Goal: Task Accomplishment & Management: Manage account settings

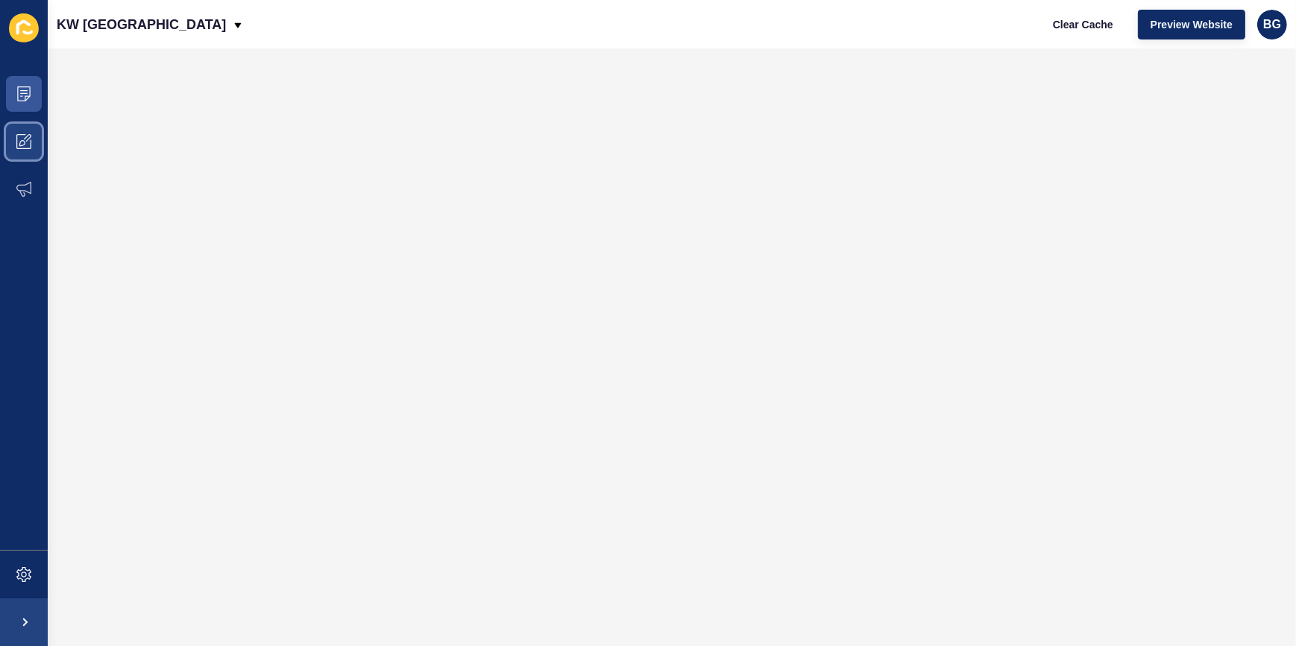
click at [30, 130] on span at bounding box center [24, 142] width 48 height 48
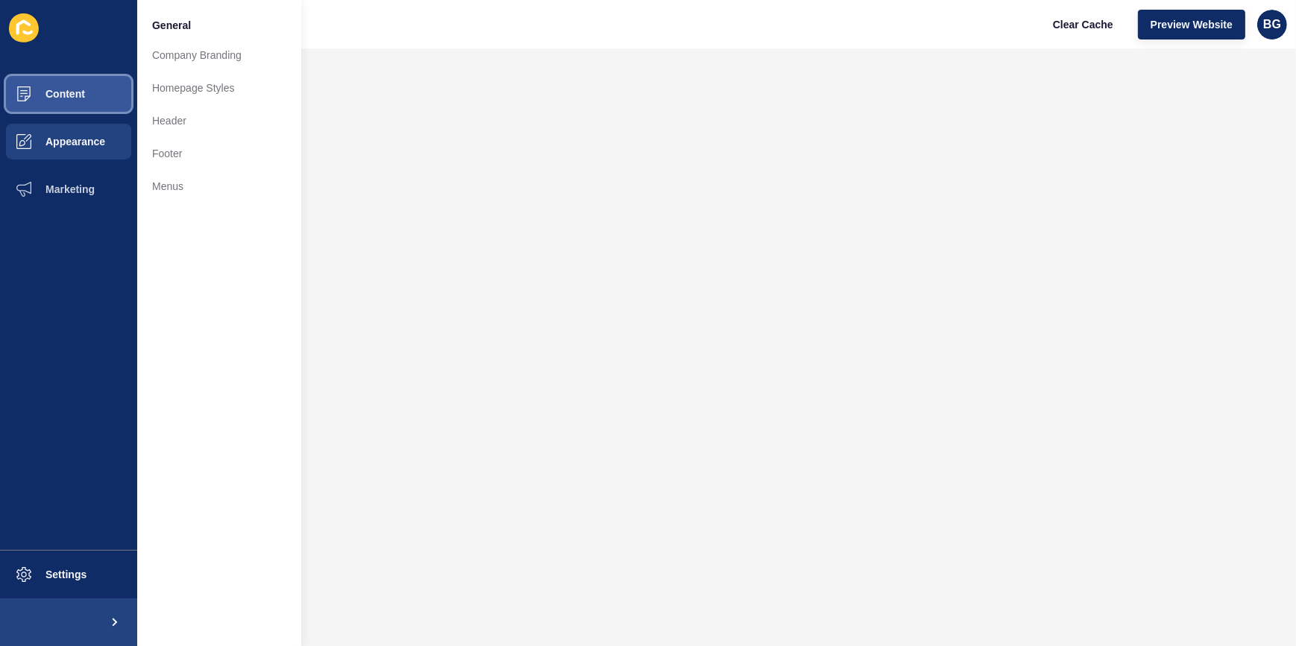
click at [84, 101] on button "Content" at bounding box center [68, 94] width 137 height 48
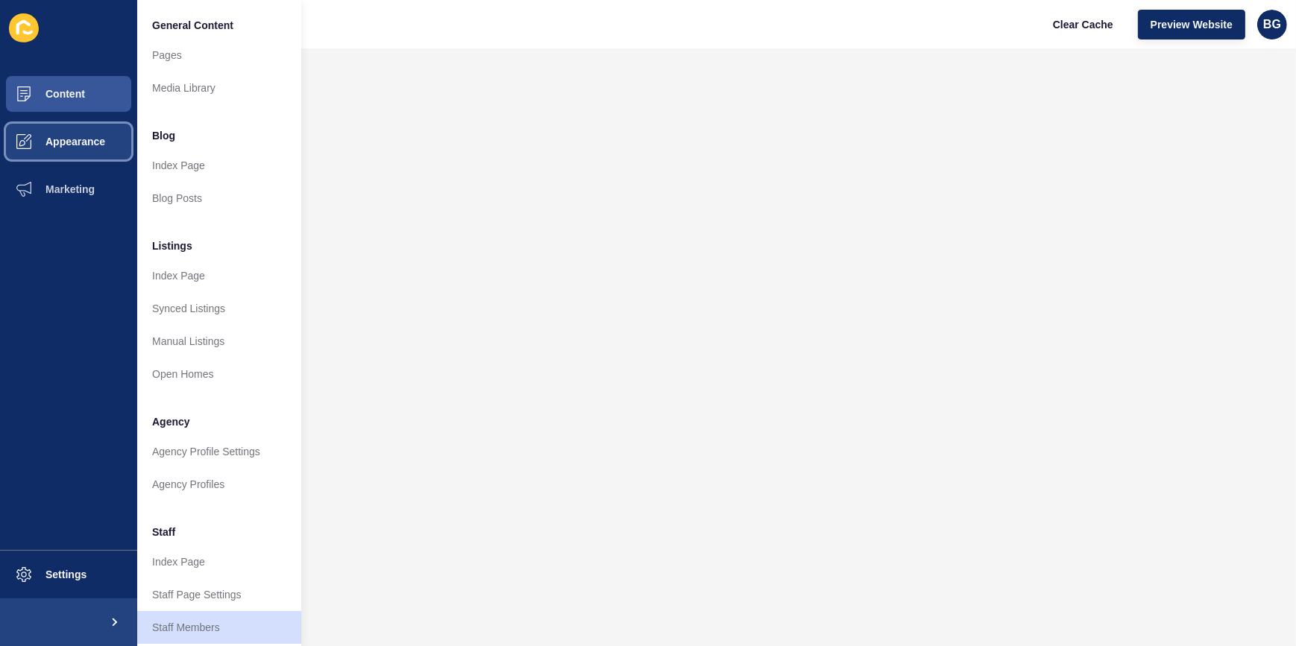
click at [80, 142] on span "Appearance" at bounding box center [51, 142] width 107 height 12
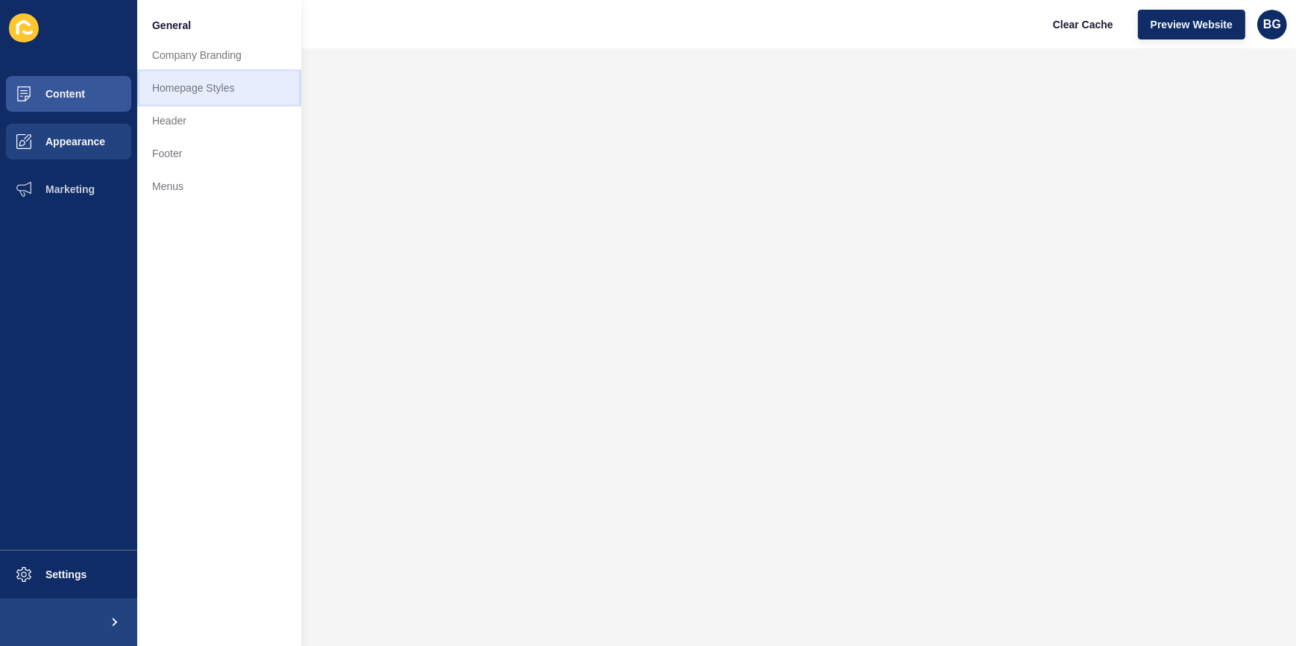
click at [201, 87] on link "Homepage Styles" at bounding box center [219, 88] width 164 height 33
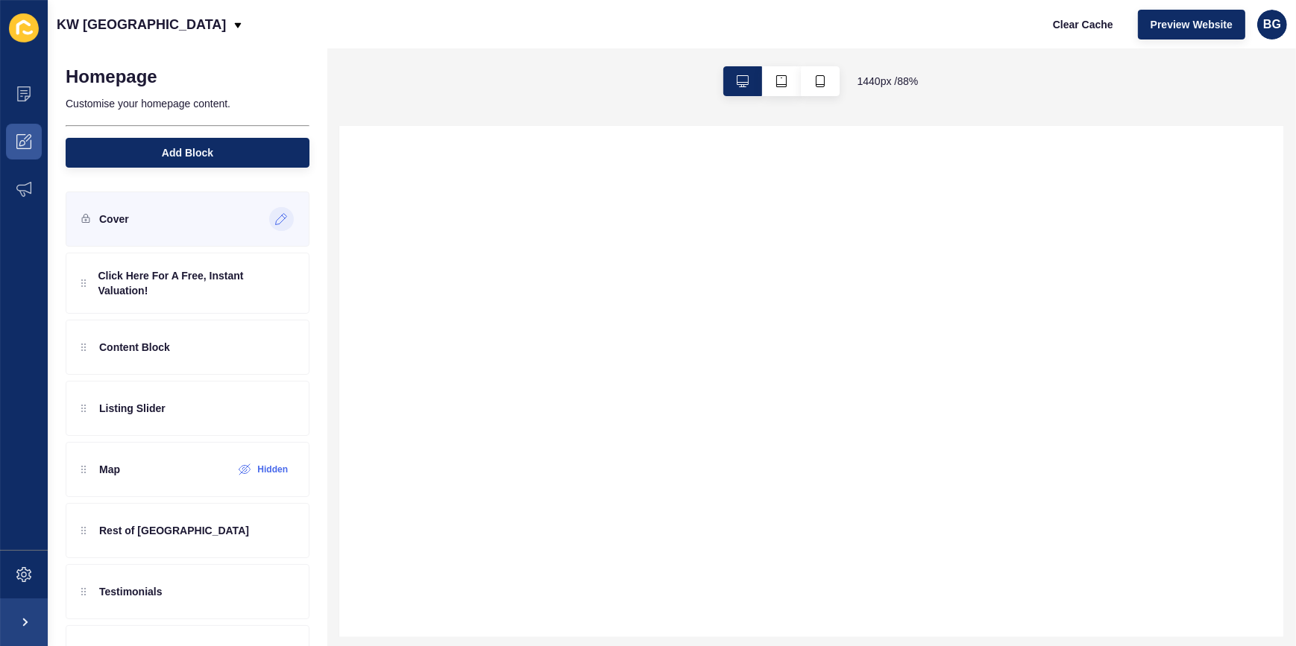
click at [275, 216] on icon at bounding box center [281, 219] width 13 height 12
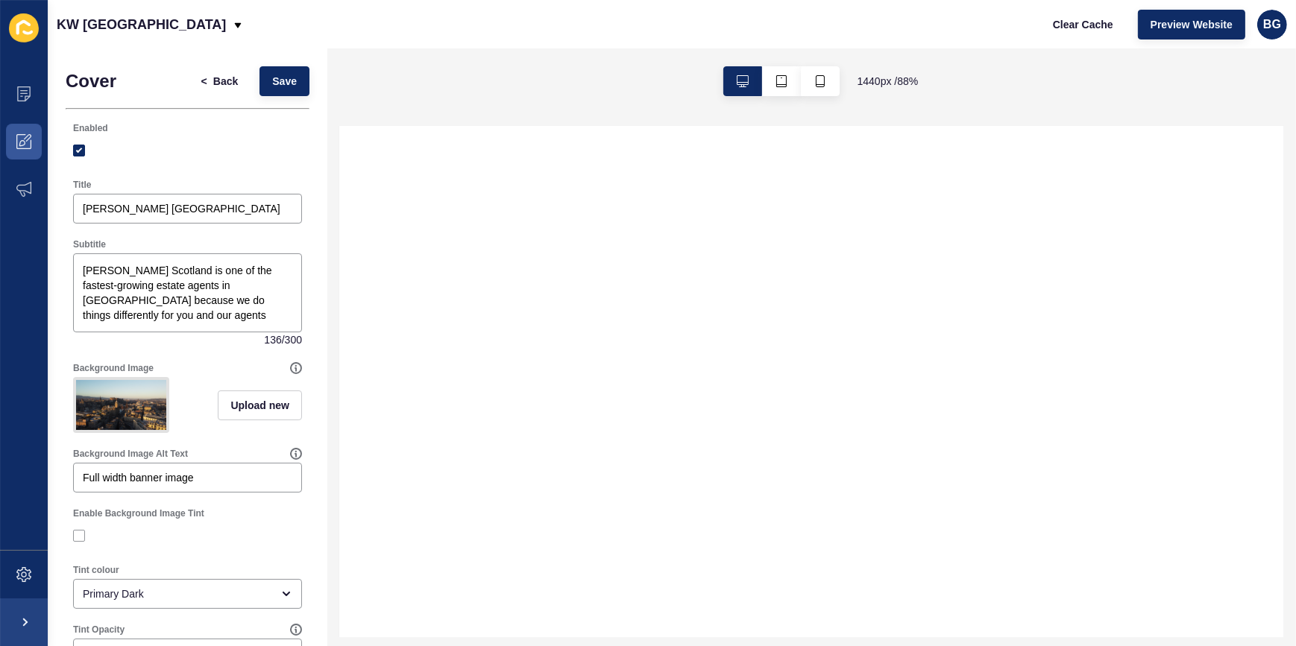
select select
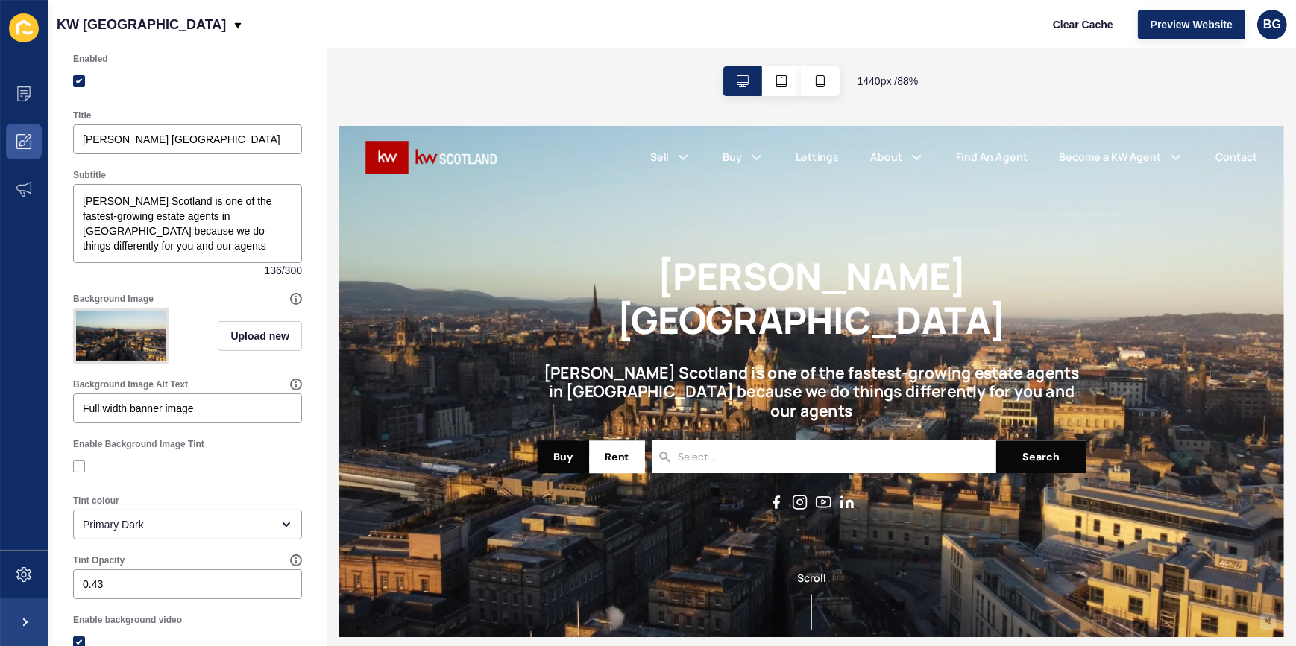
scroll to position [135, 0]
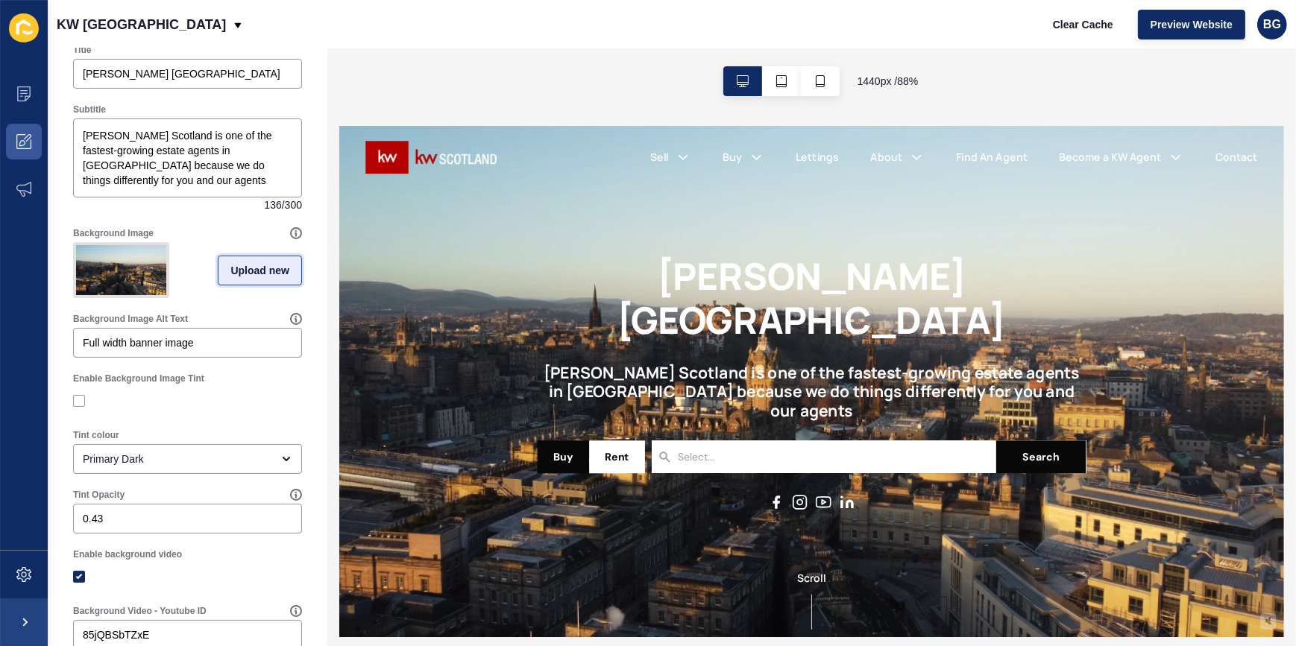
click at [244, 274] on span "Upload new" at bounding box center [259, 270] width 59 height 15
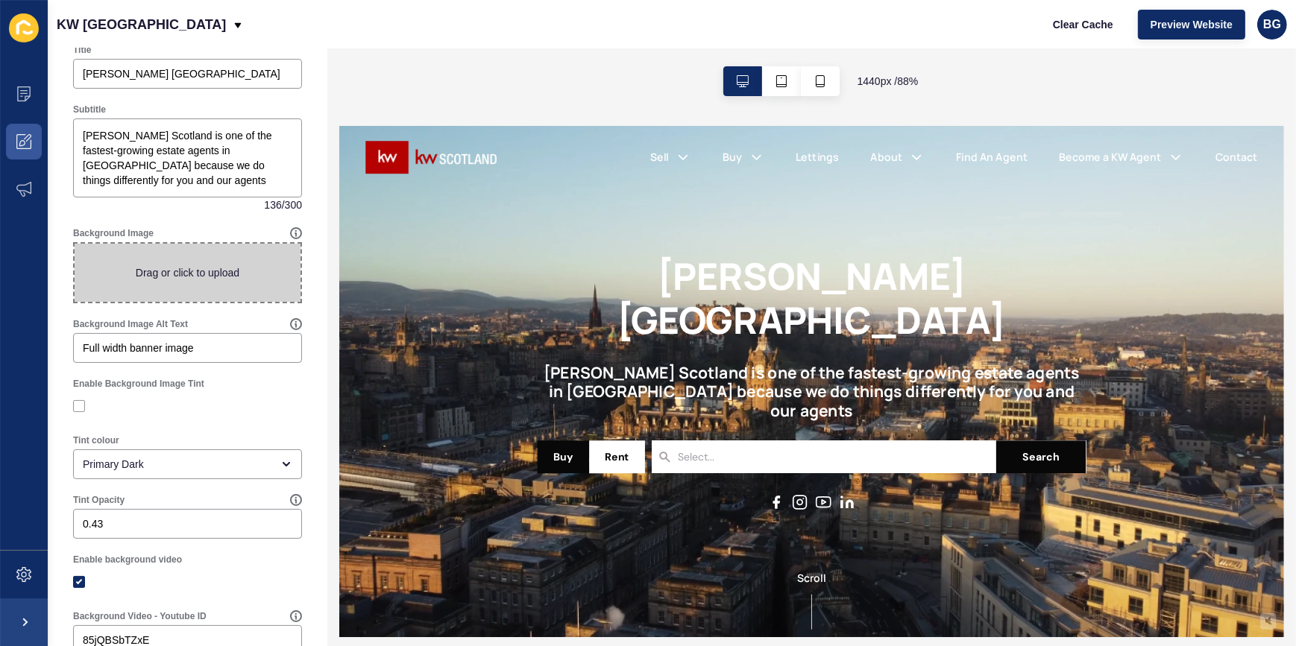
click at [192, 269] on span at bounding box center [188, 273] width 226 height 58
click at [75, 244] on input "Drag or click to upload" at bounding box center [75, 244] width 0 height 0
type input "C:\fakepath\Before and After Image Youtube Thumbnail.png"
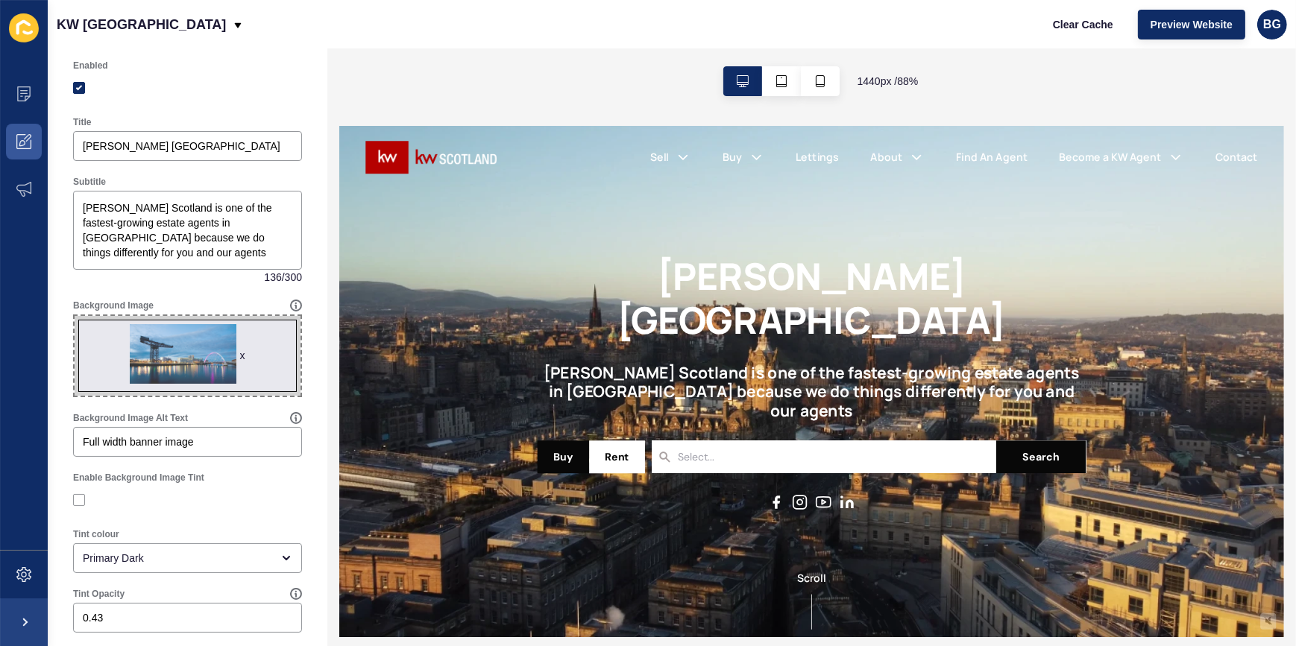
scroll to position [0, 0]
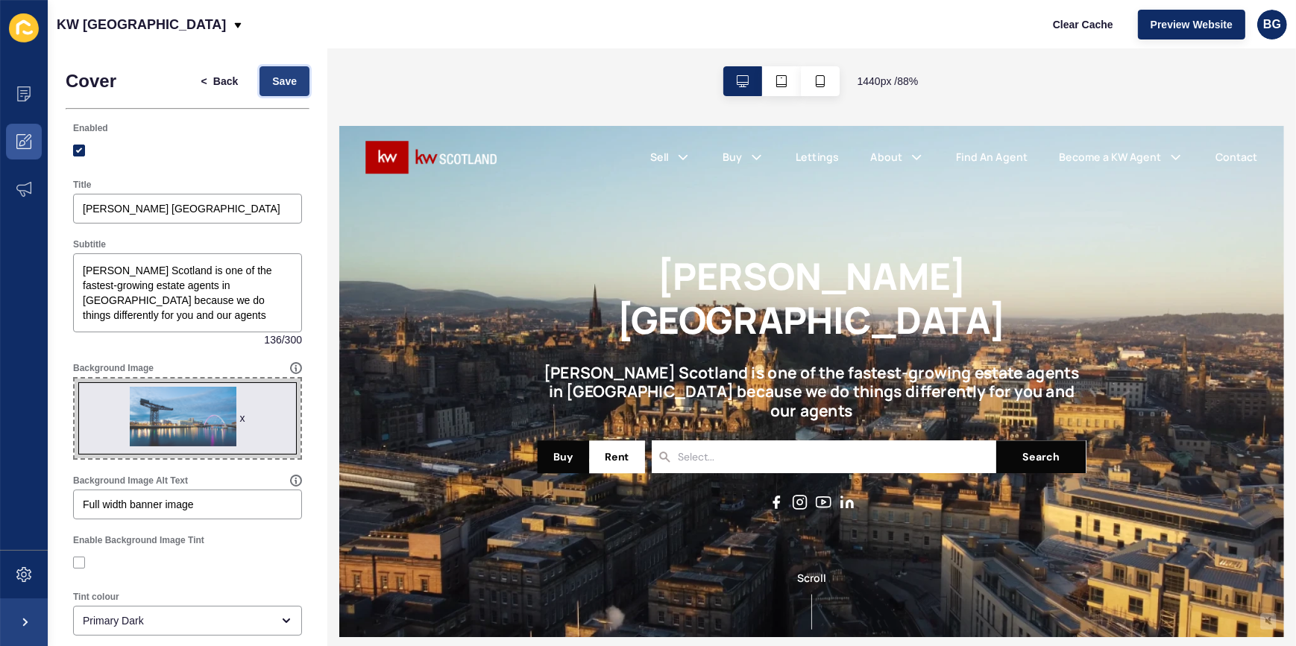
click at [271, 67] on button "Save" at bounding box center [284, 81] width 50 height 30
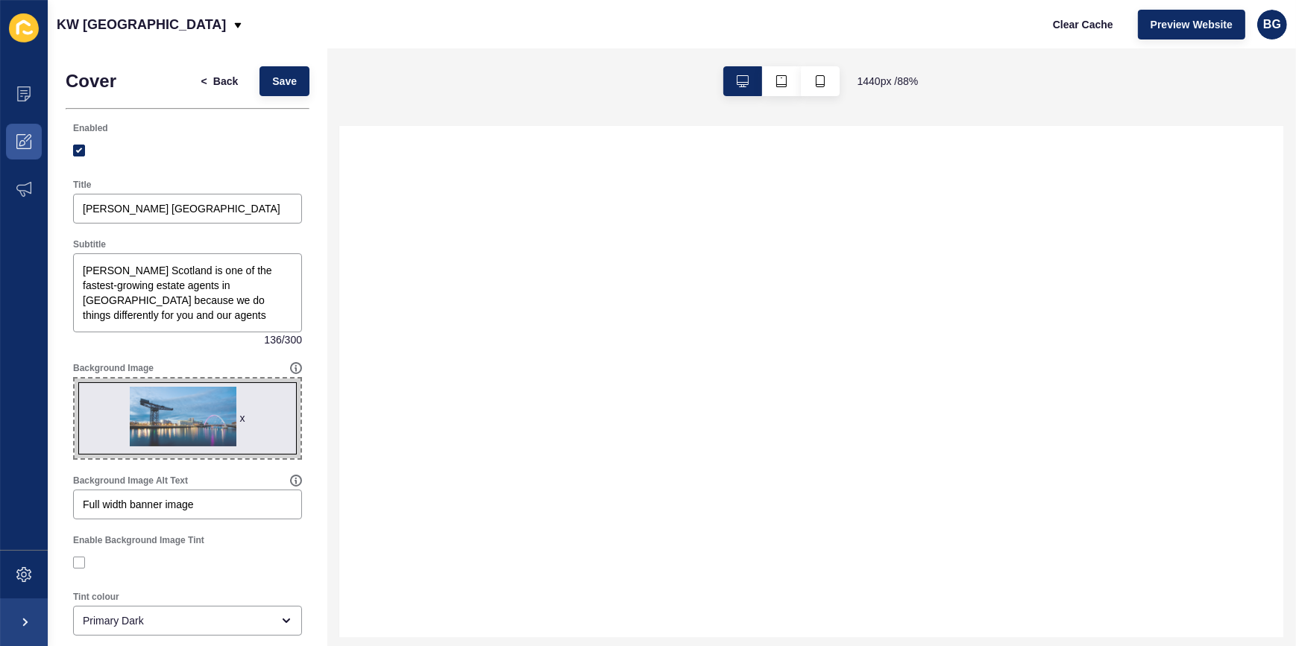
select select
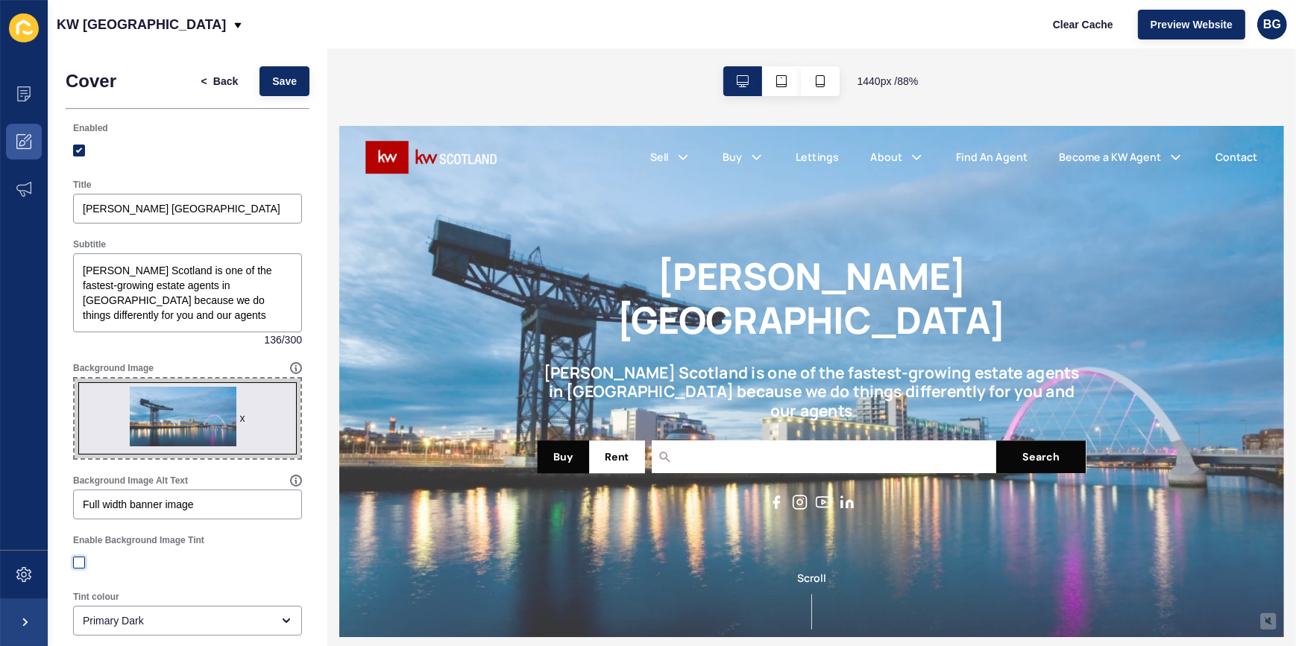
click at [80, 563] on label at bounding box center [79, 563] width 12 height 12
click at [80, 563] on input "Enable Background Image Tint" at bounding box center [81, 563] width 10 height 10
checkbox input "true"
click at [281, 77] on span "Save" at bounding box center [284, 81] width 25 height 15
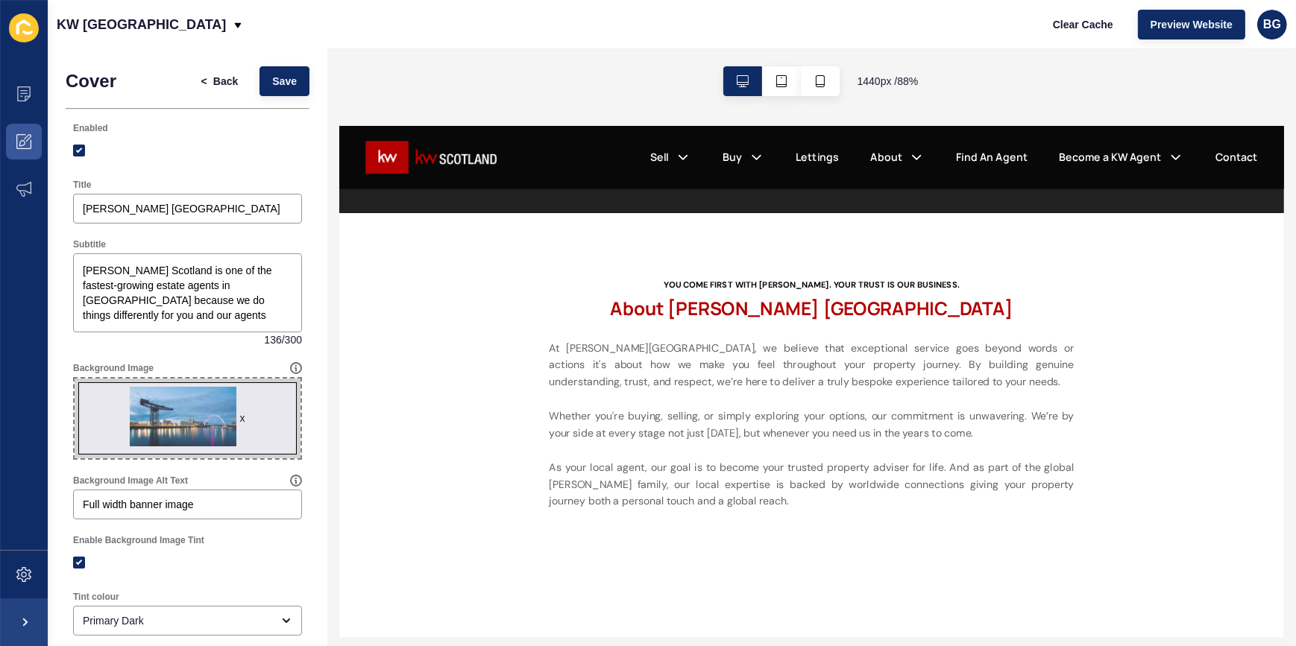
scroll to position [1084, 0]
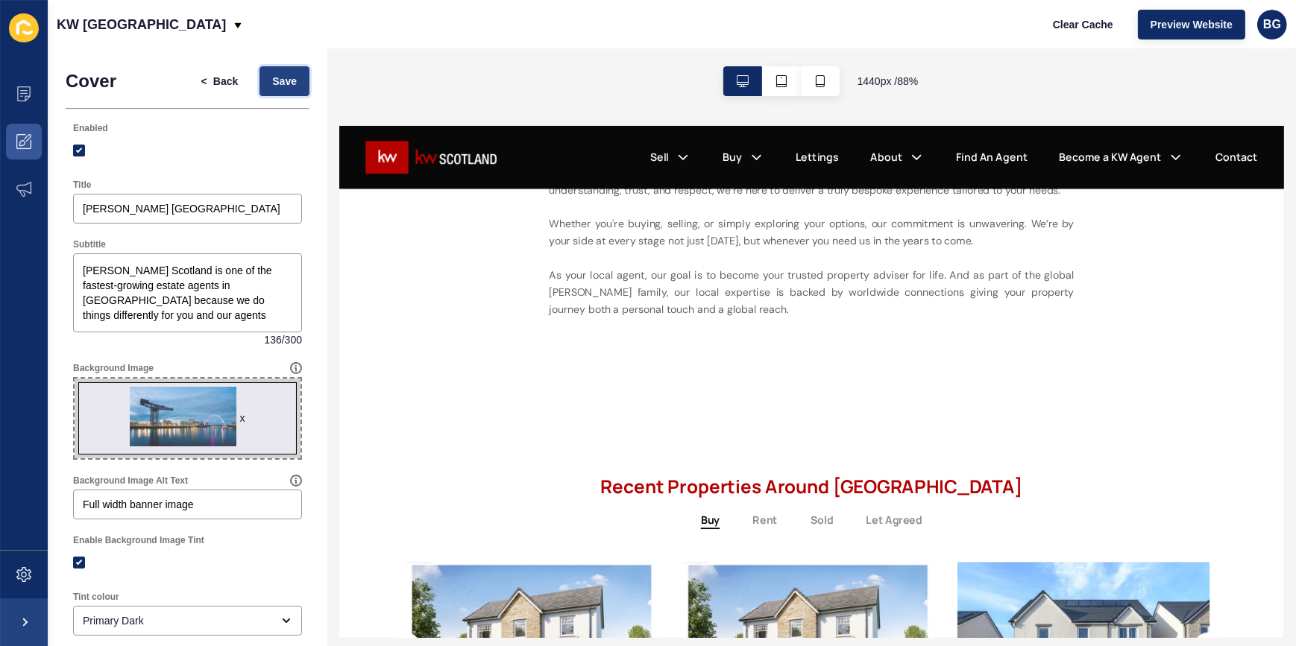
click at [286, 79] on button "Save" at bounding box center [284, 81] width 50 height 30
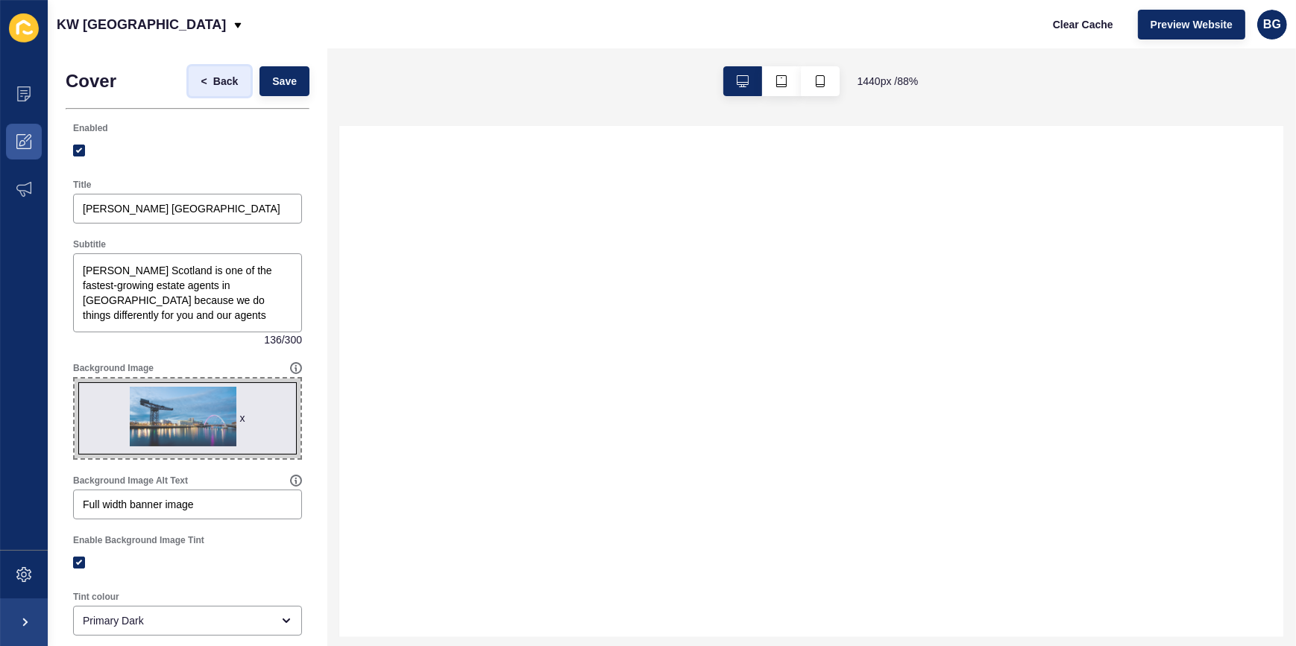
click at [213, 81] on span "Back" at bounding box center [225, 81] width 25 height 15
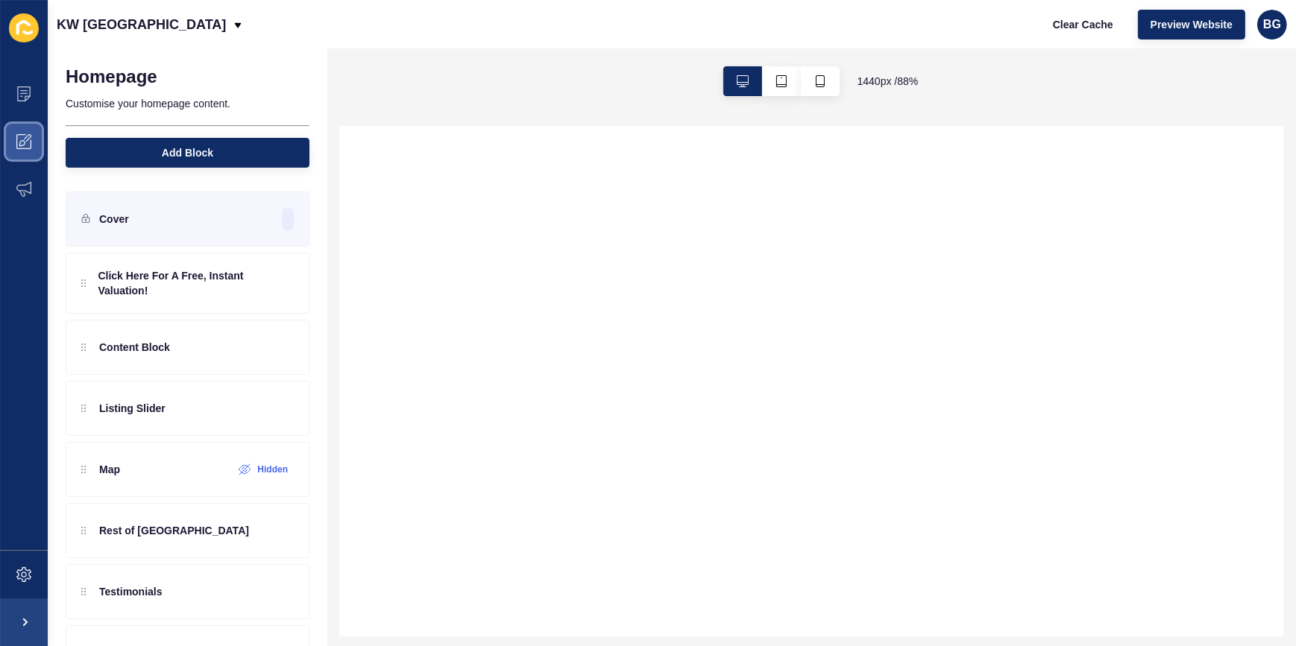
click at [40, 136] on span at bounding box center [24, 142] width 48 height 48
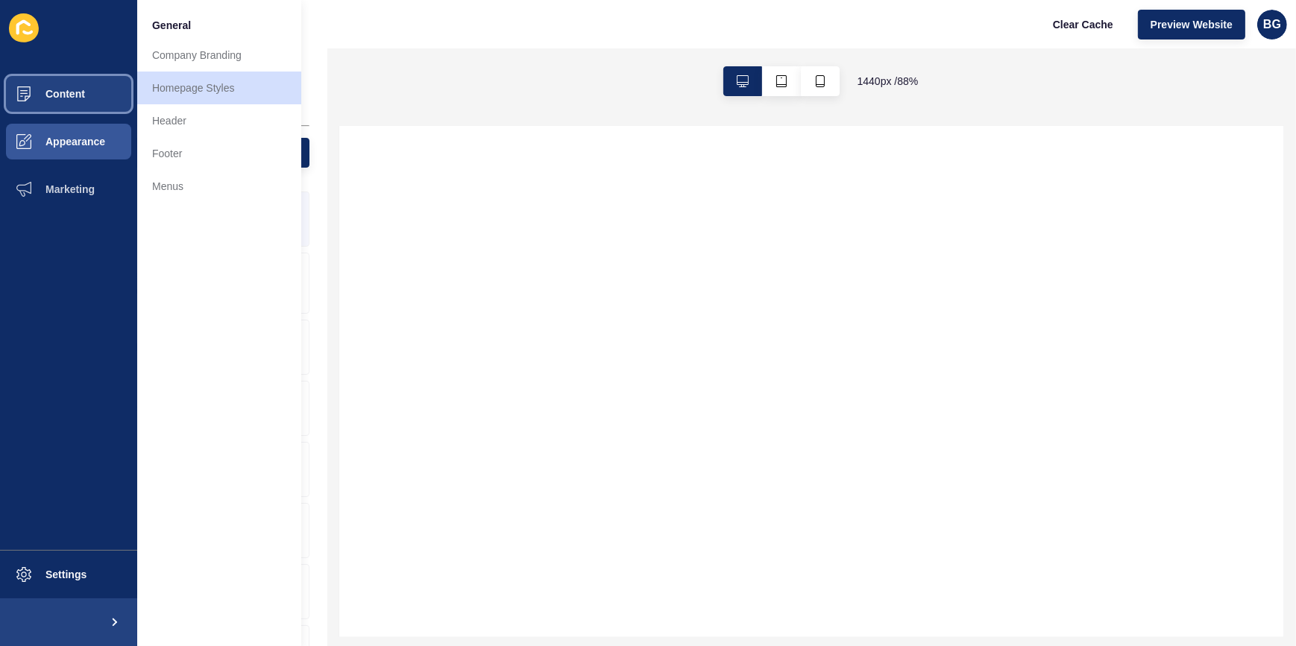
click at [71, 96] on span "Content" at bounding box center [41, 94] width 87 height 12
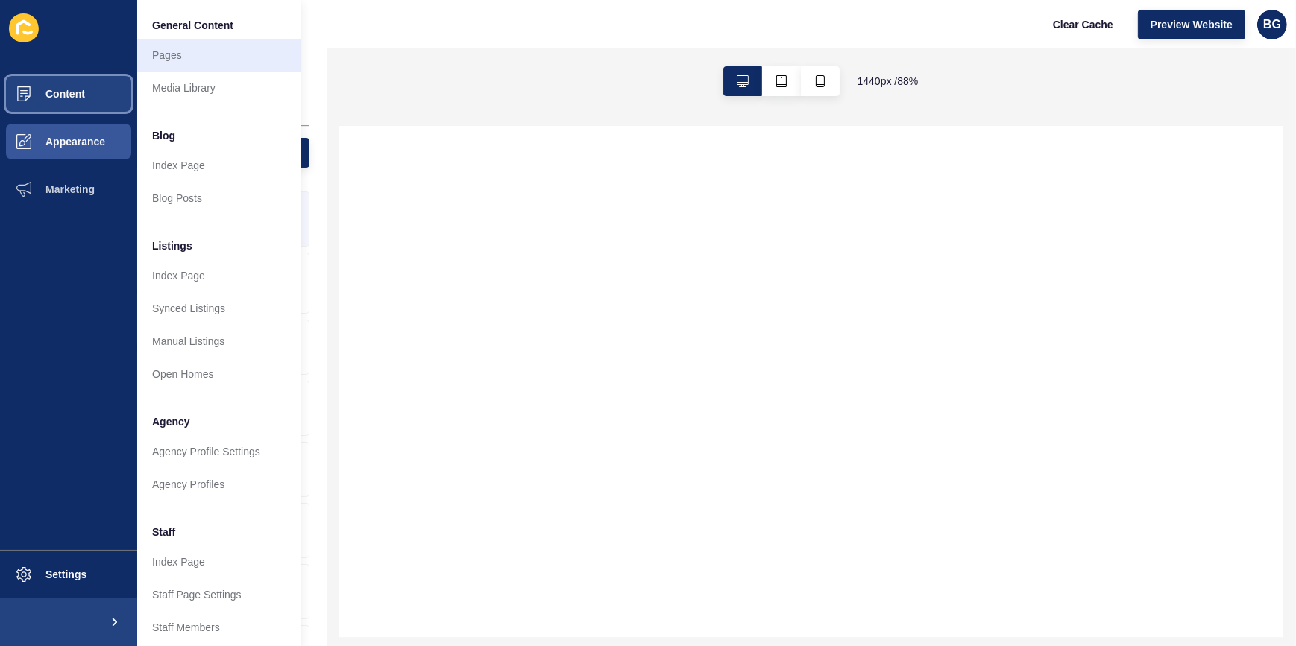
select select
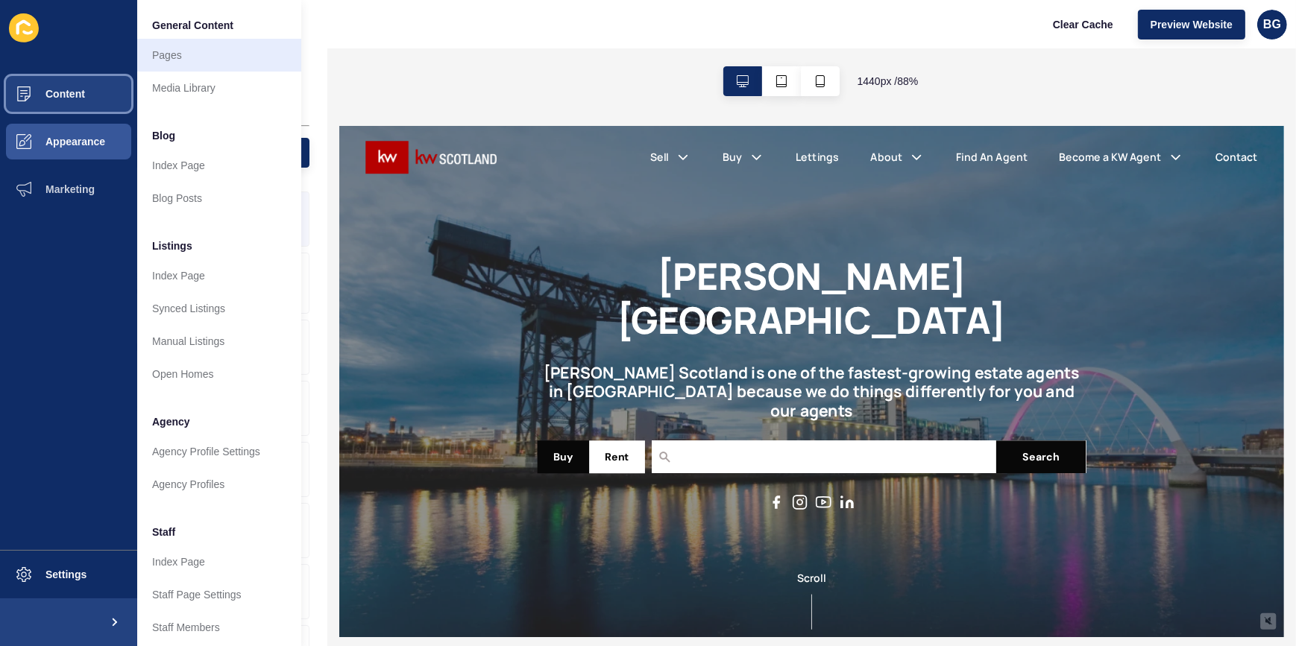
click at [198, 54] on link "Pages" at bounding box center [219, 55] width 164 height 33
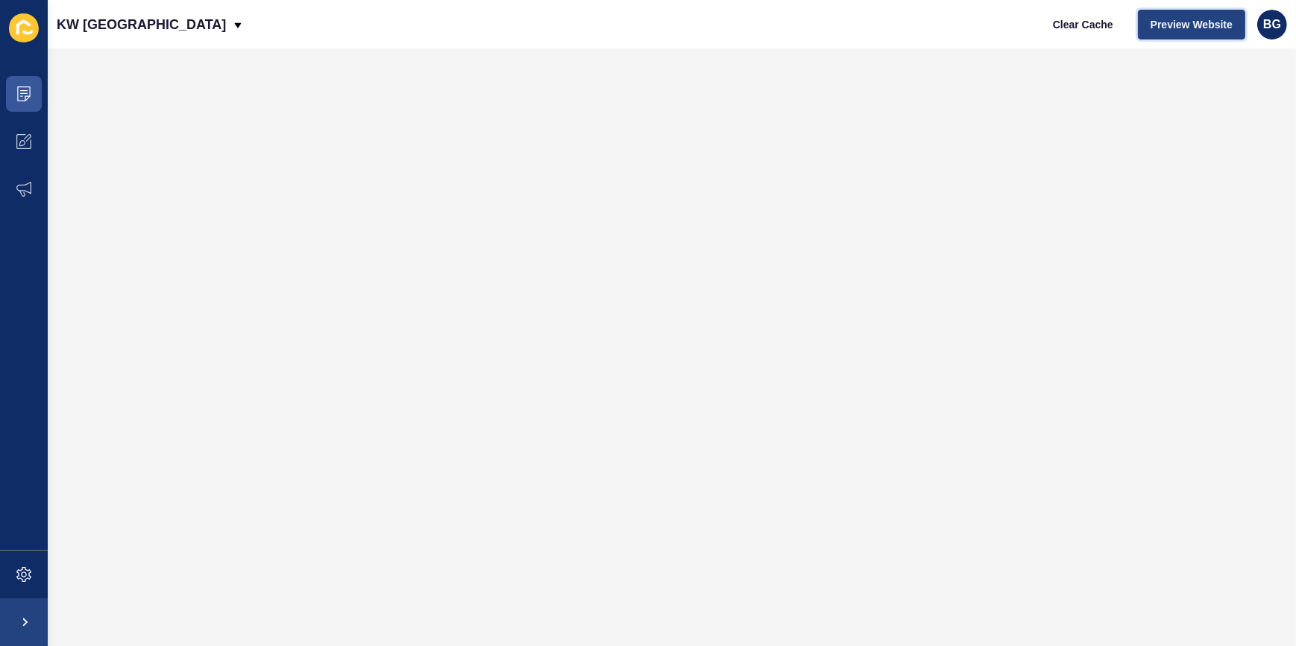
click at [1192, 24] on span "Preview Website" at bounding box center [1191, 24] width 82 height 15
click at [20, 89] on icon at bounding box center [23, 93] width 15 height 15
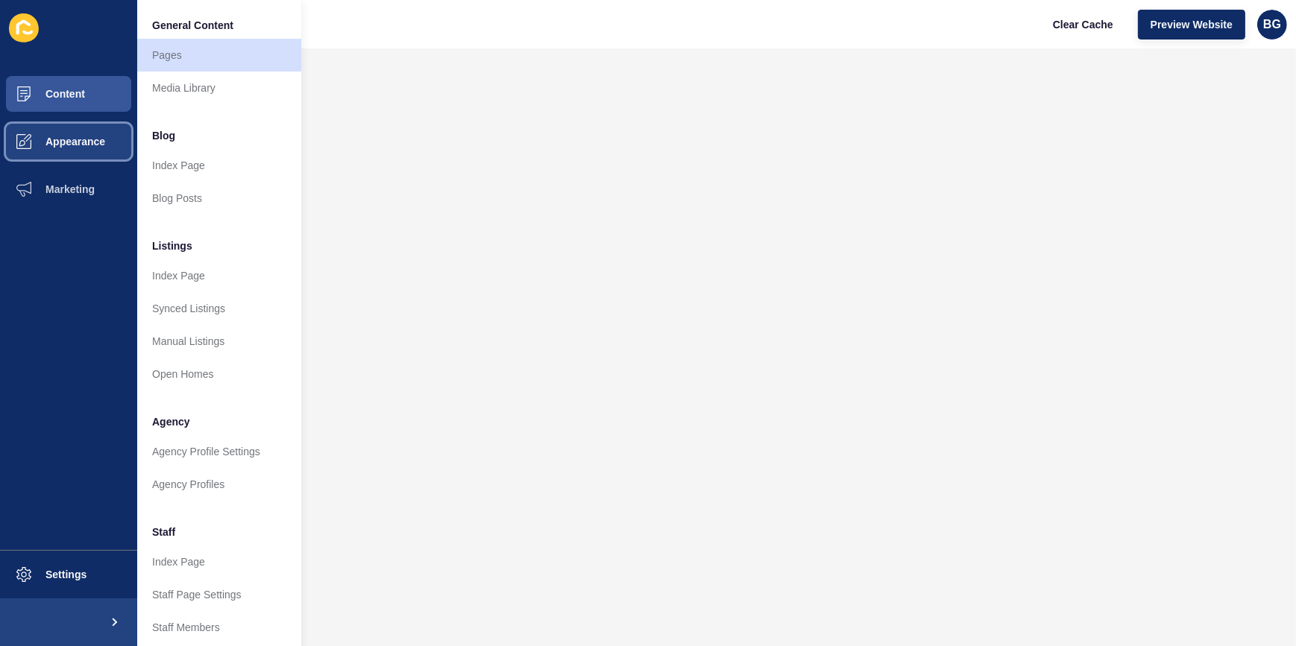
click at [80, 139] on span "Appearance" at bounding box center [51, 142] width 107 height 12
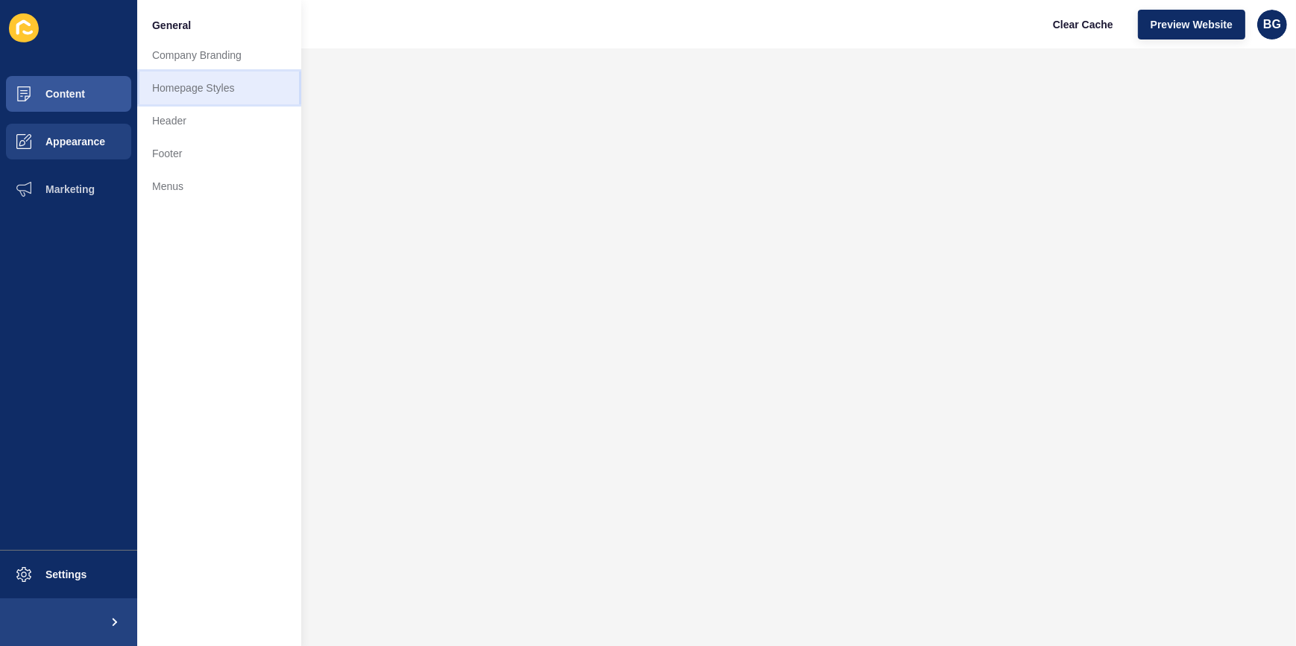
click at [224, 89] on link "Homepage Styles" at bounding box center [219, 88] width 164 height 33
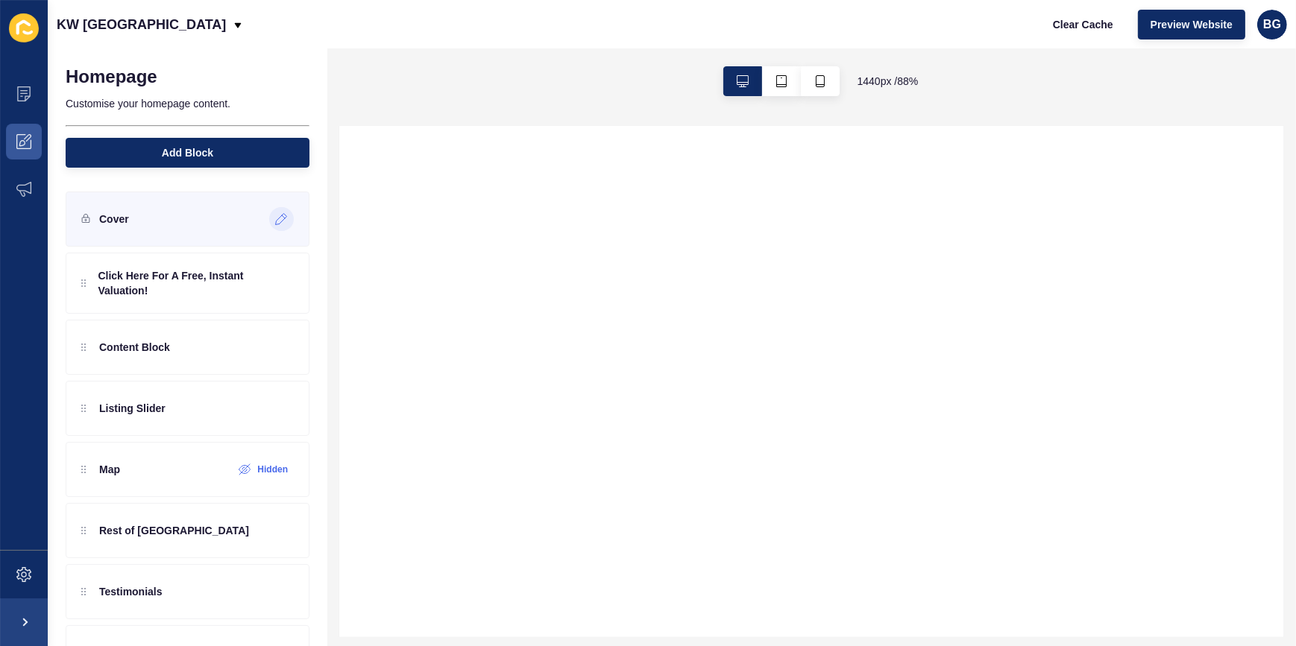
click at [274, 212] on div at bounding box center [281, 219] width 25 height 24
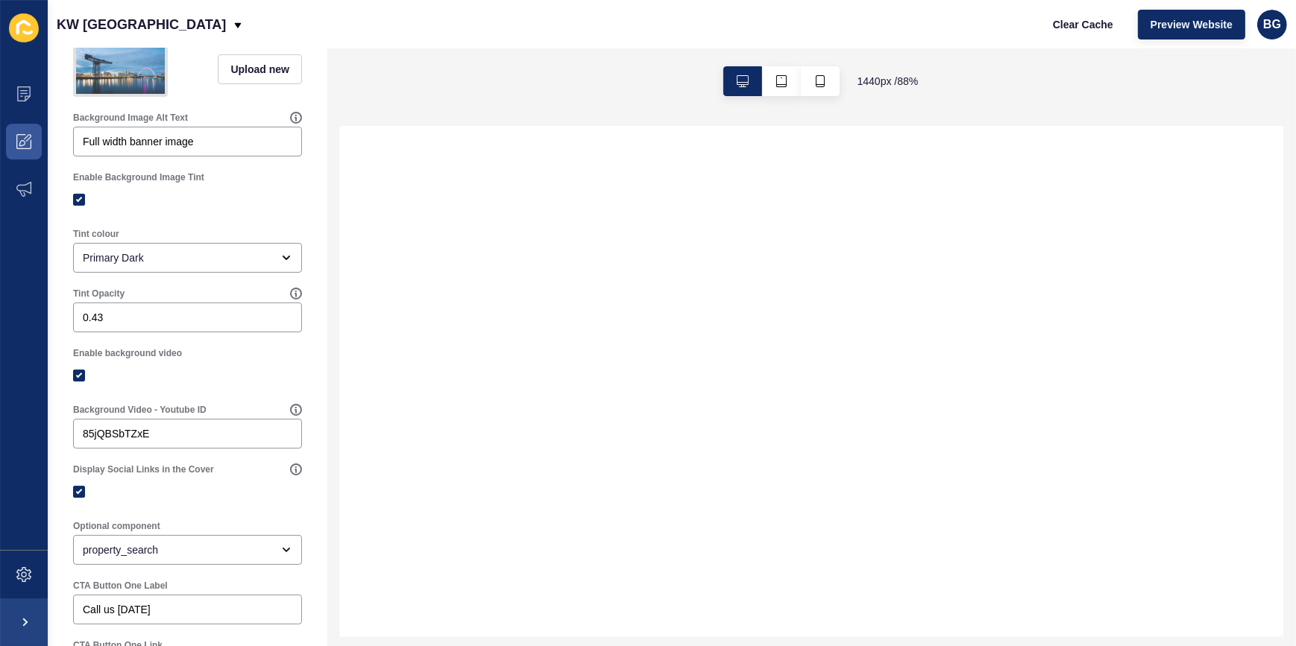
scroll to position [338, 0]
click at [75, 379] on label at bounding box center [79, 373] width 12 height 12
click at [76, 379] on input "Enable background video" at bounding box center [81, 374] width 10 height 10
checkbox input "false"
select select
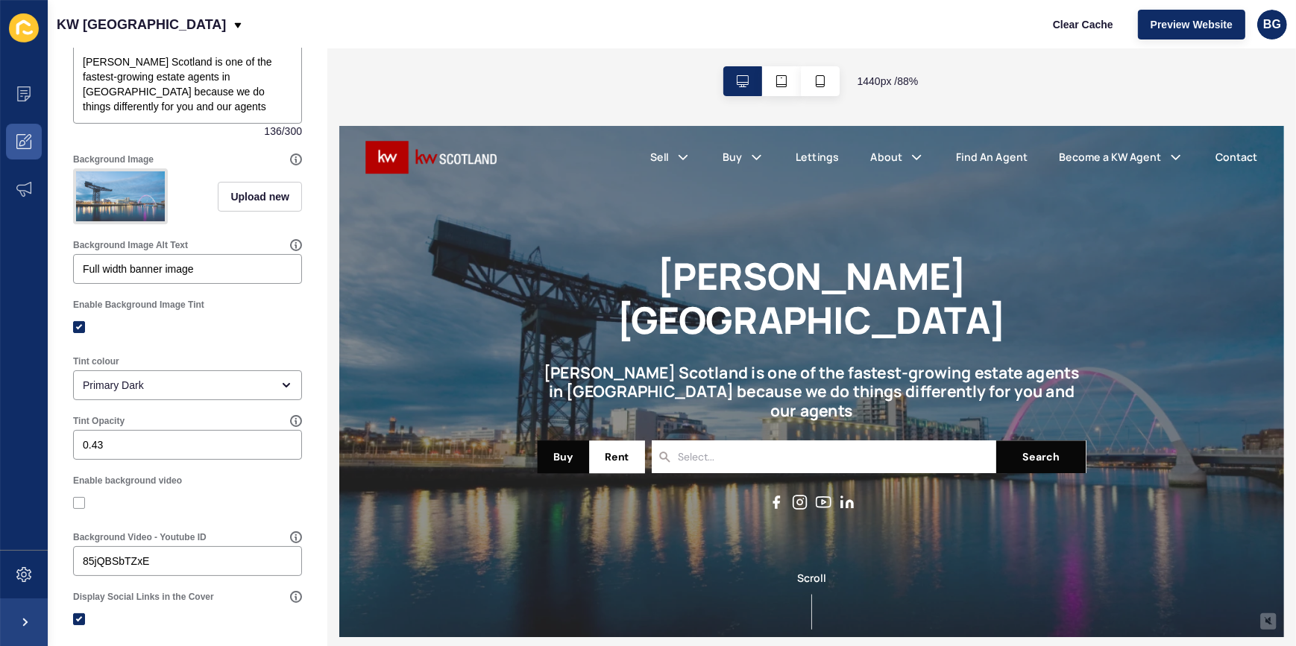
scroll to position [0, 0]
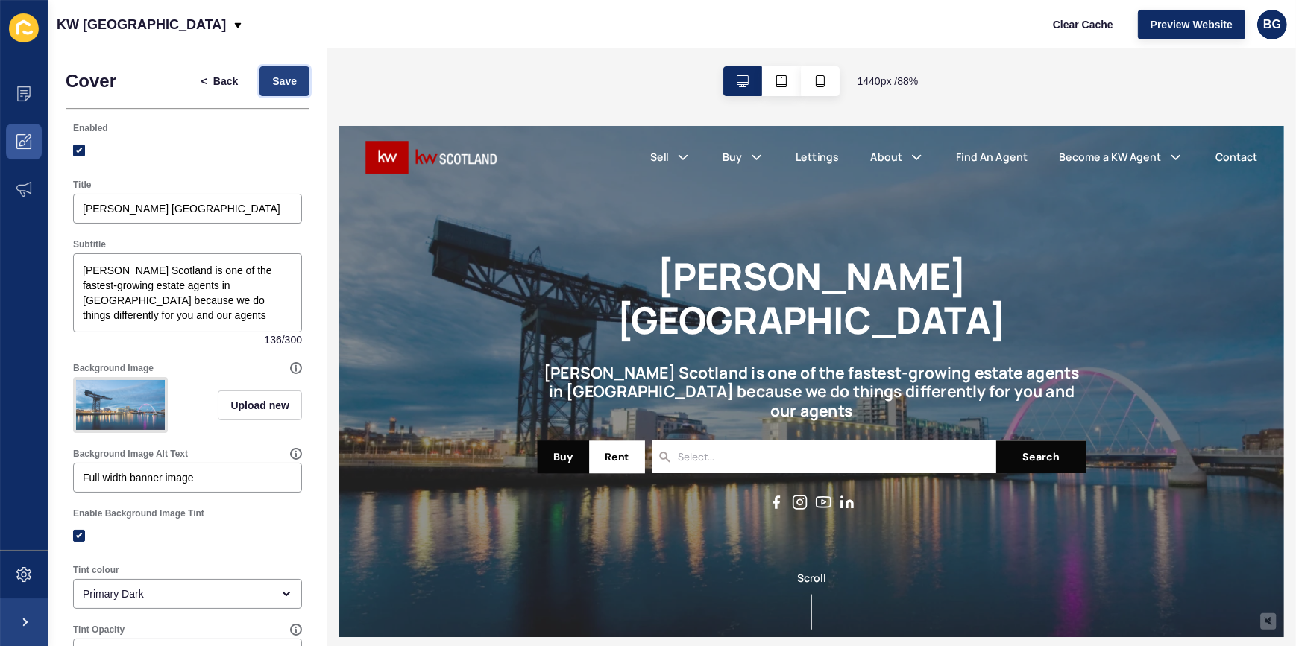
click at [272, 76] on span "Save" at bounding box center [284, 81] width 25 height 15
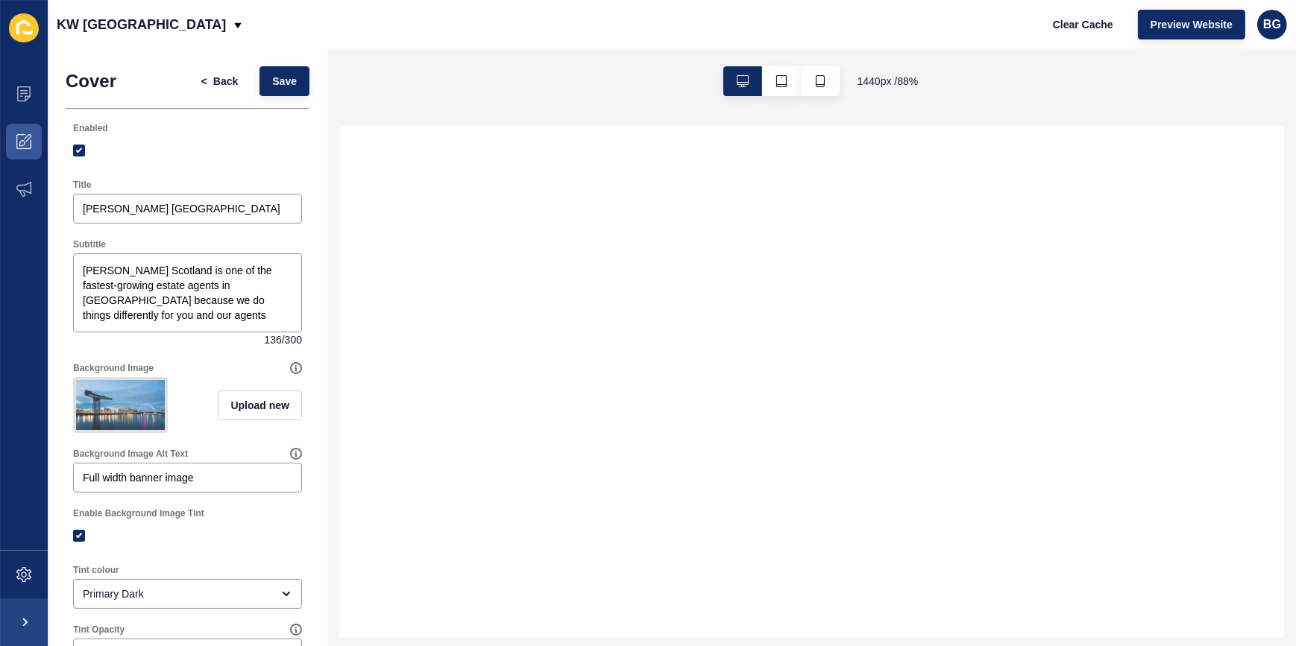
select select
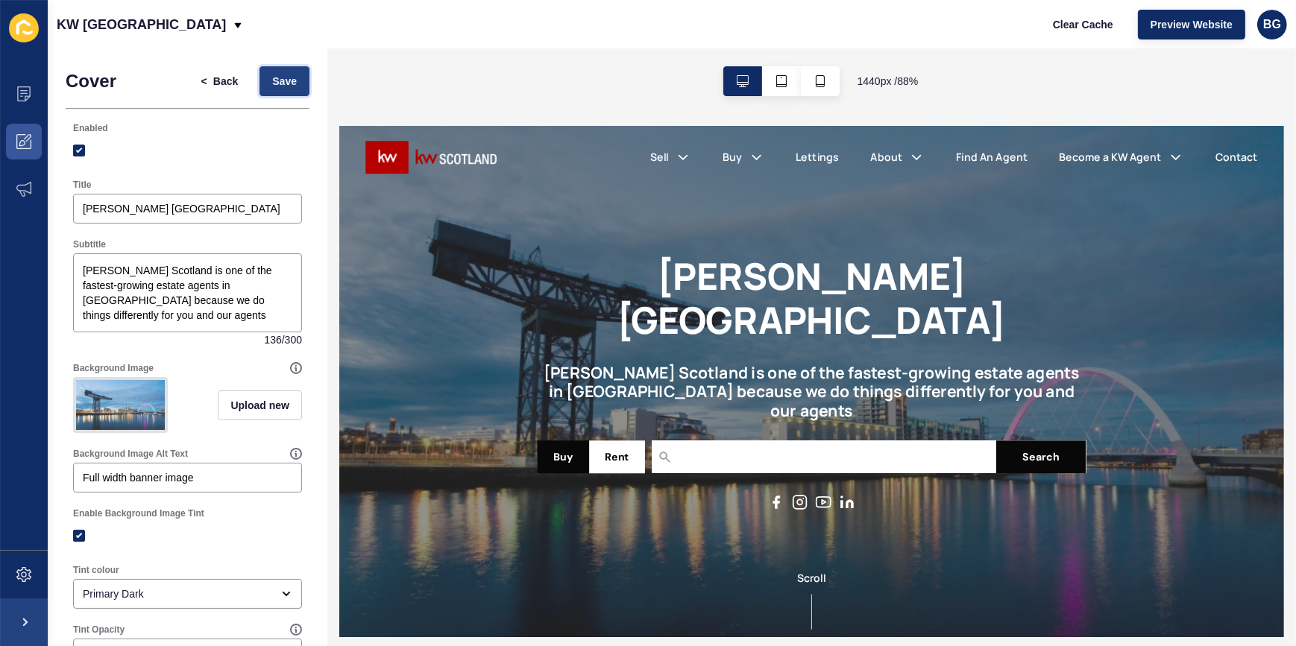
click at [271, 71] on button "Save" at bounding box center [284, 81] width 50 height 30
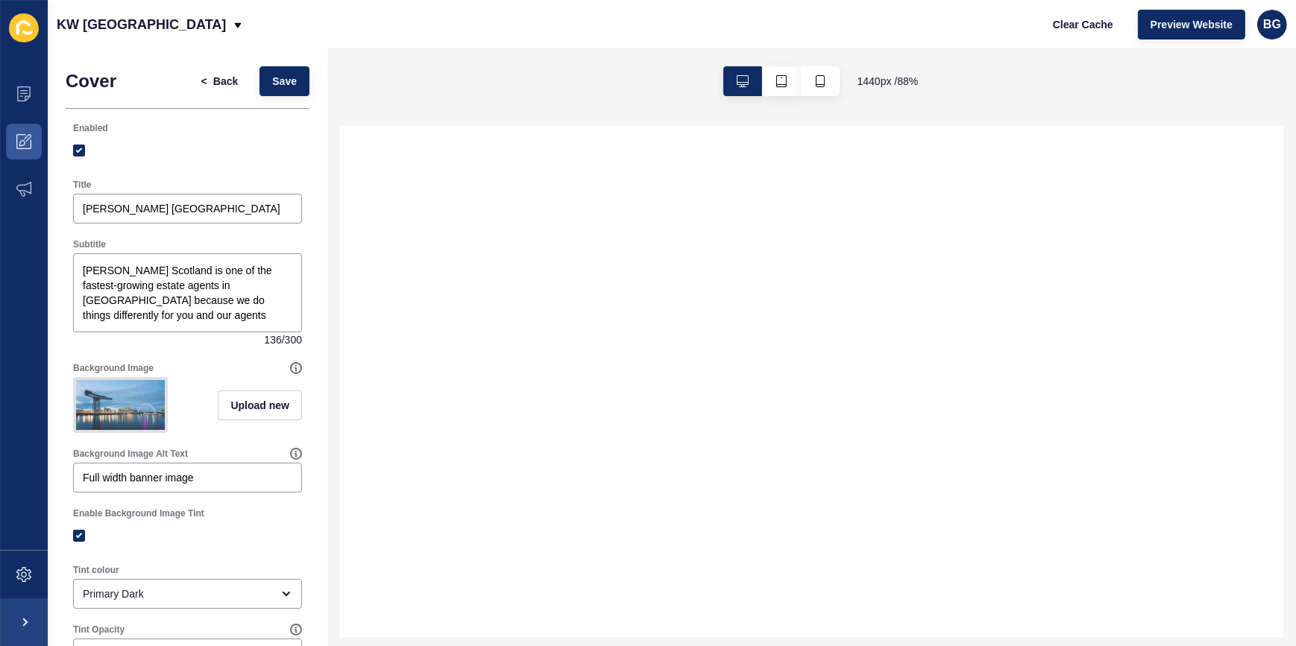
select select
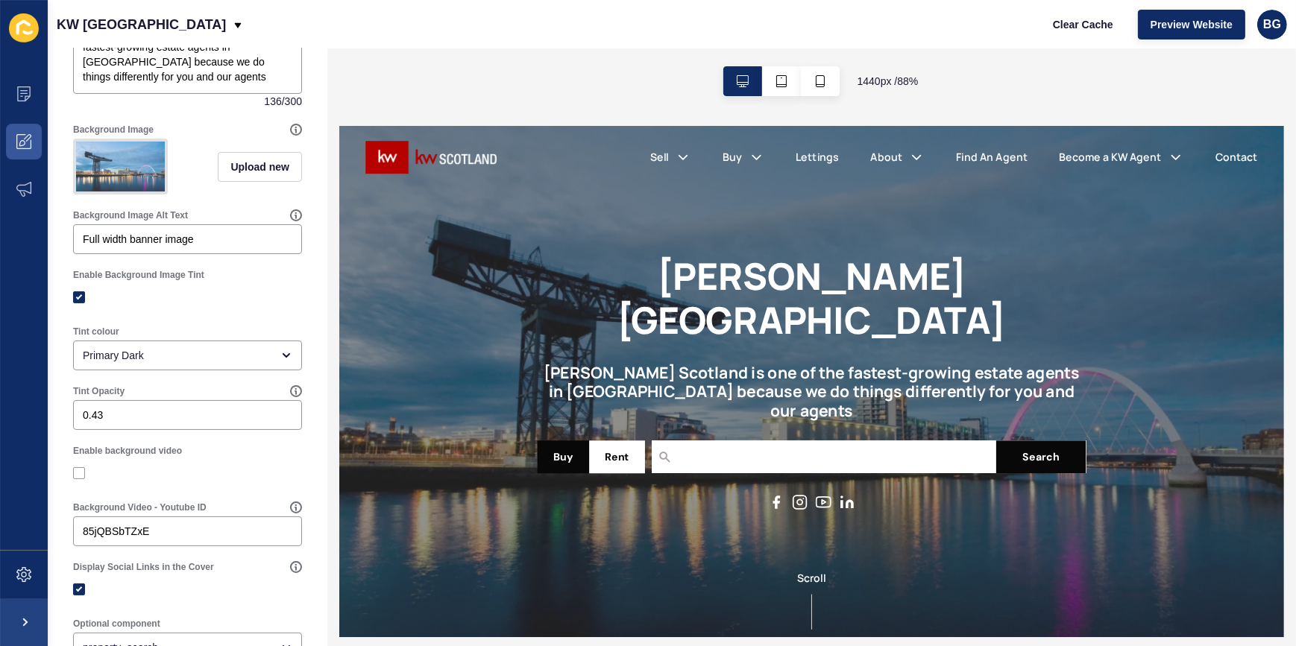
scroll to position [338, 0]
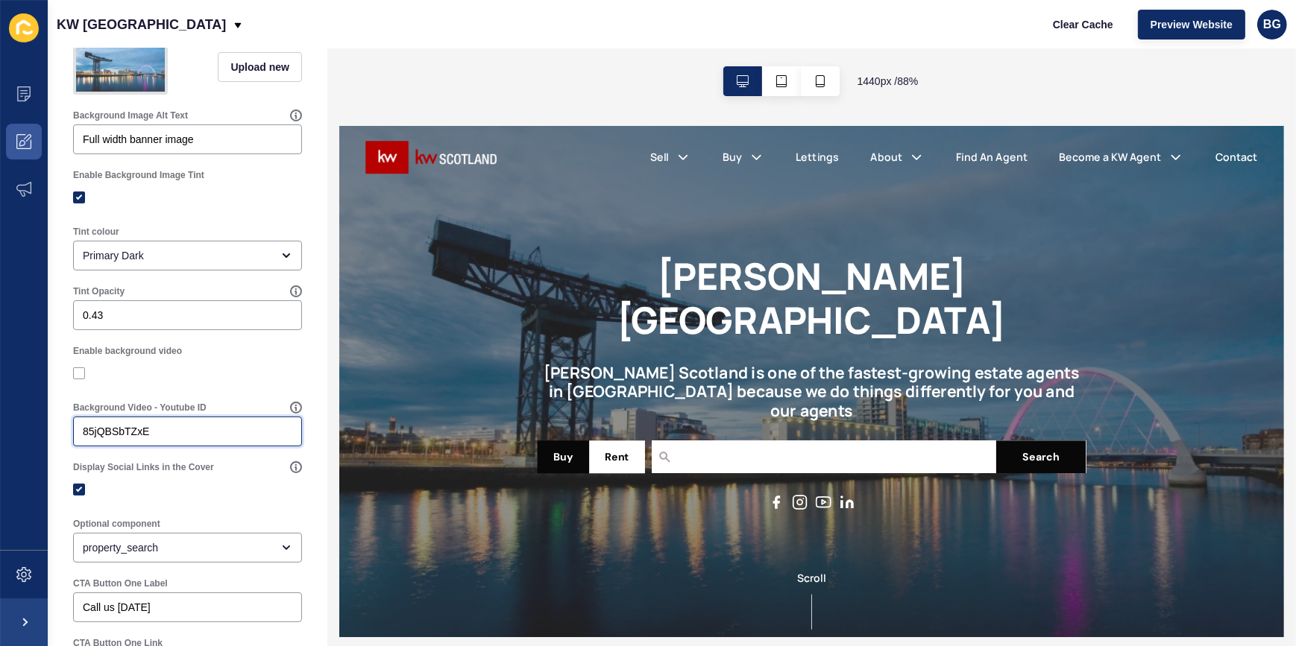
drag, startPoint x: 101, startPoint y: 440, endPoint x: 30, endPoint y: 438, distance: 71.6
click at [30, 438] on div "Content Appearance Marketing Settings KW Scotland Clear Cache Preview Website B…" at bounding box center [648, 323] width 1296 height 646
click at [195, 408] on div "Background Video - Youtube ID" at bounding box center [188, 424] width 244 height 60
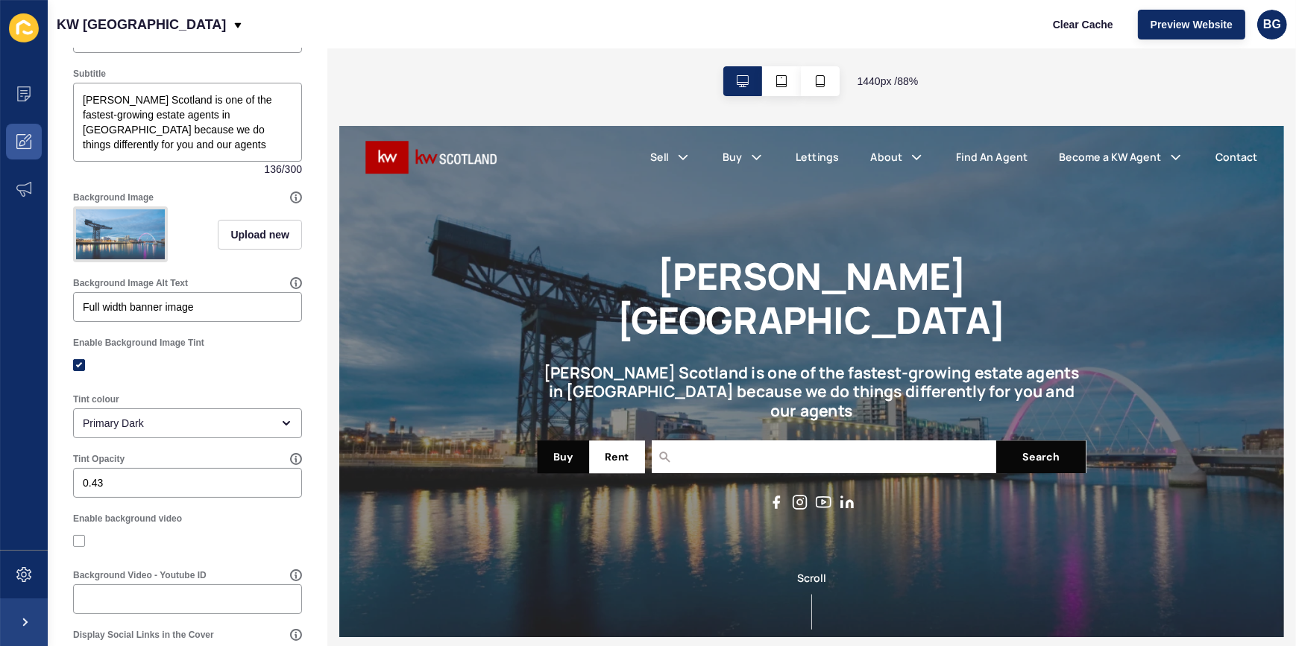
scroll to position [0, 0]
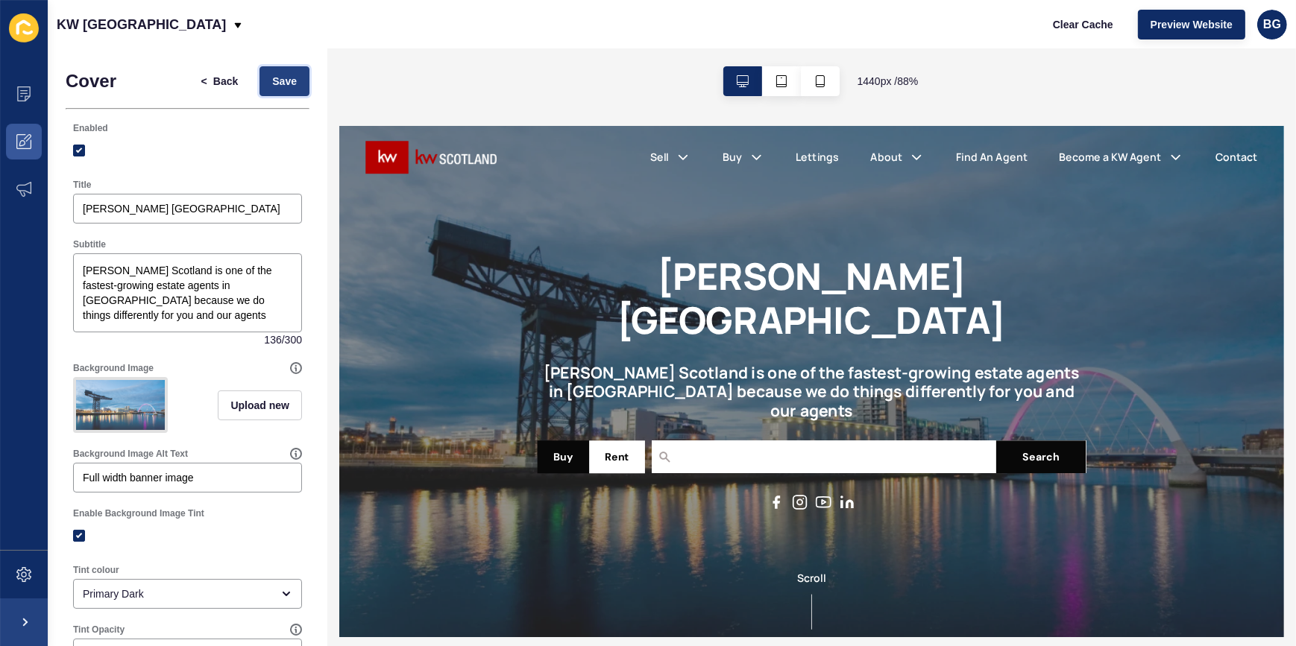
click at [272, 78] on span "Save" at bounding box center [284, 81] width 25 height 15
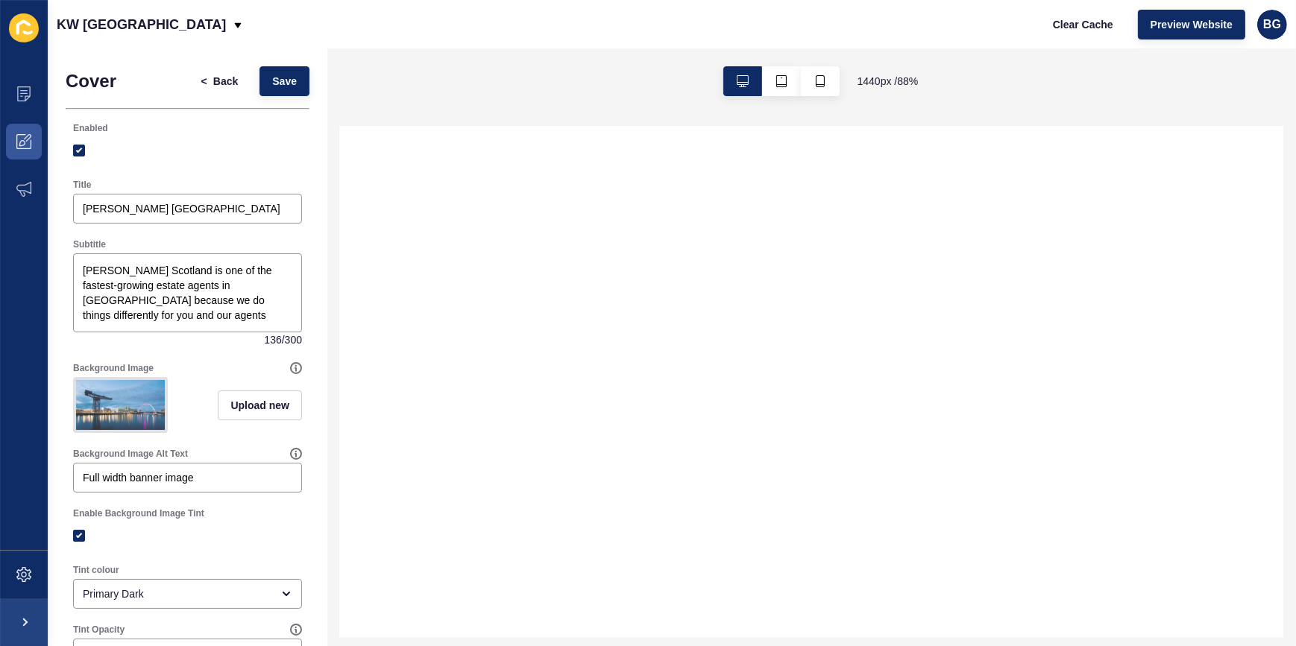
select select
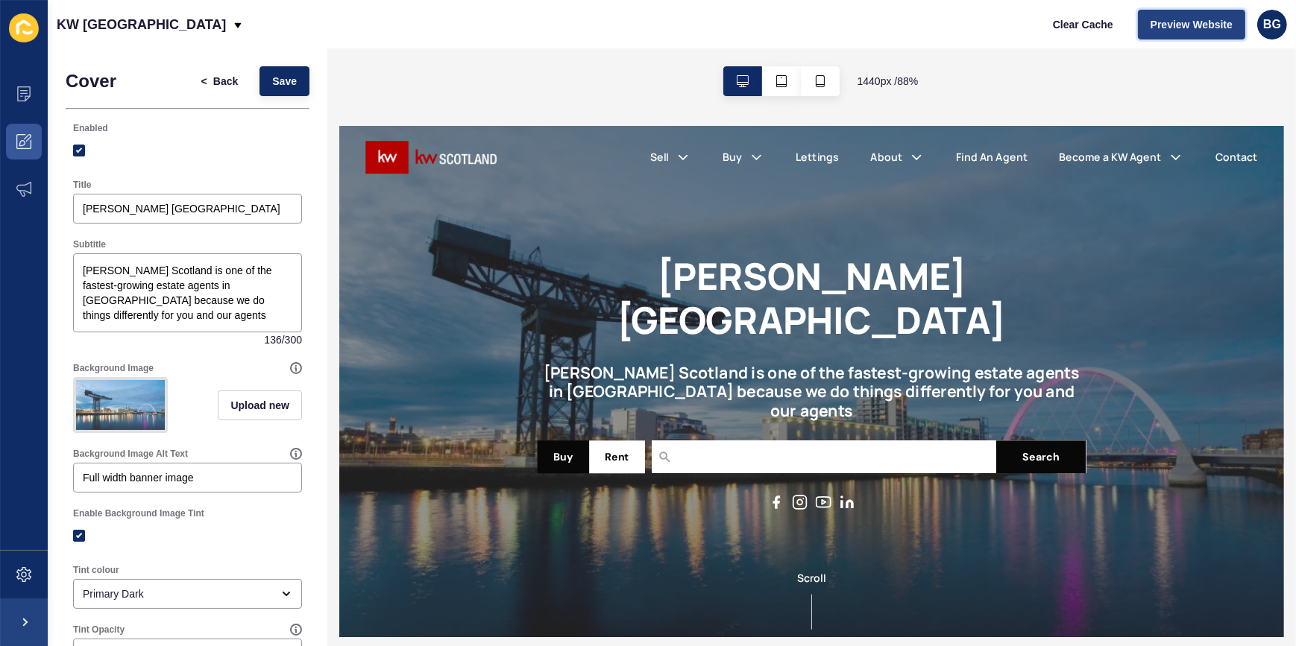
click at [1171, 27] on span "Preview Website" at bounding box center [1191, 24] width 82 height 15
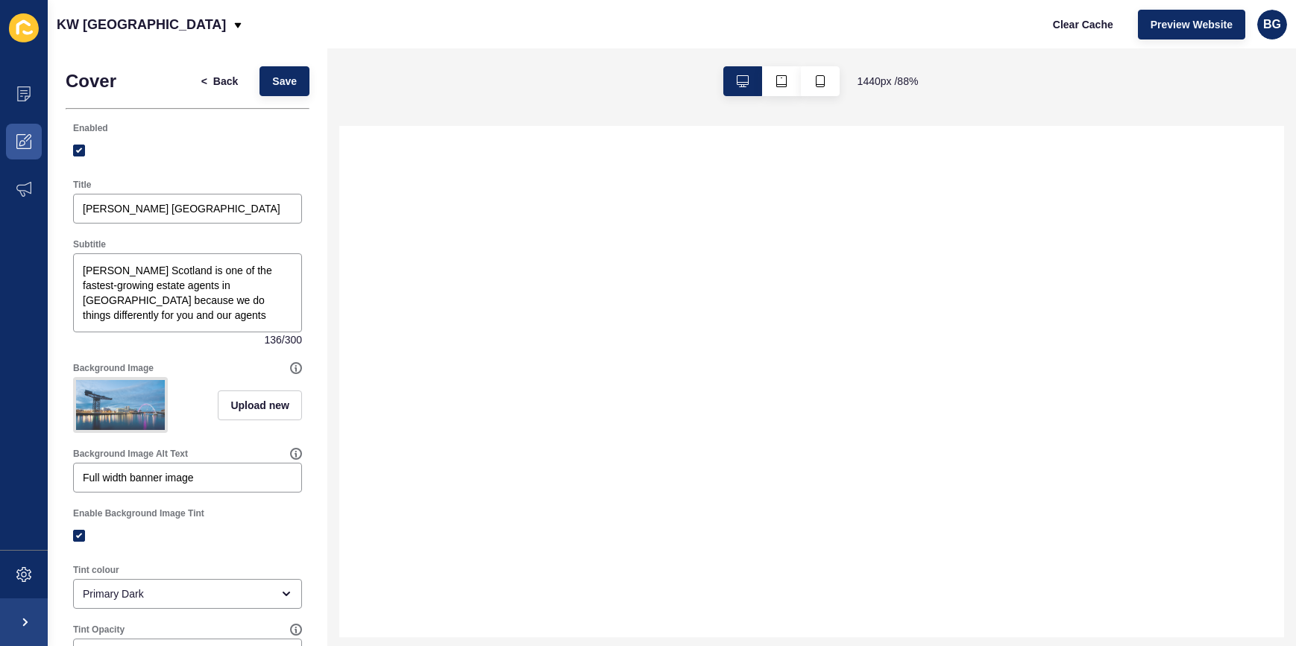
select select
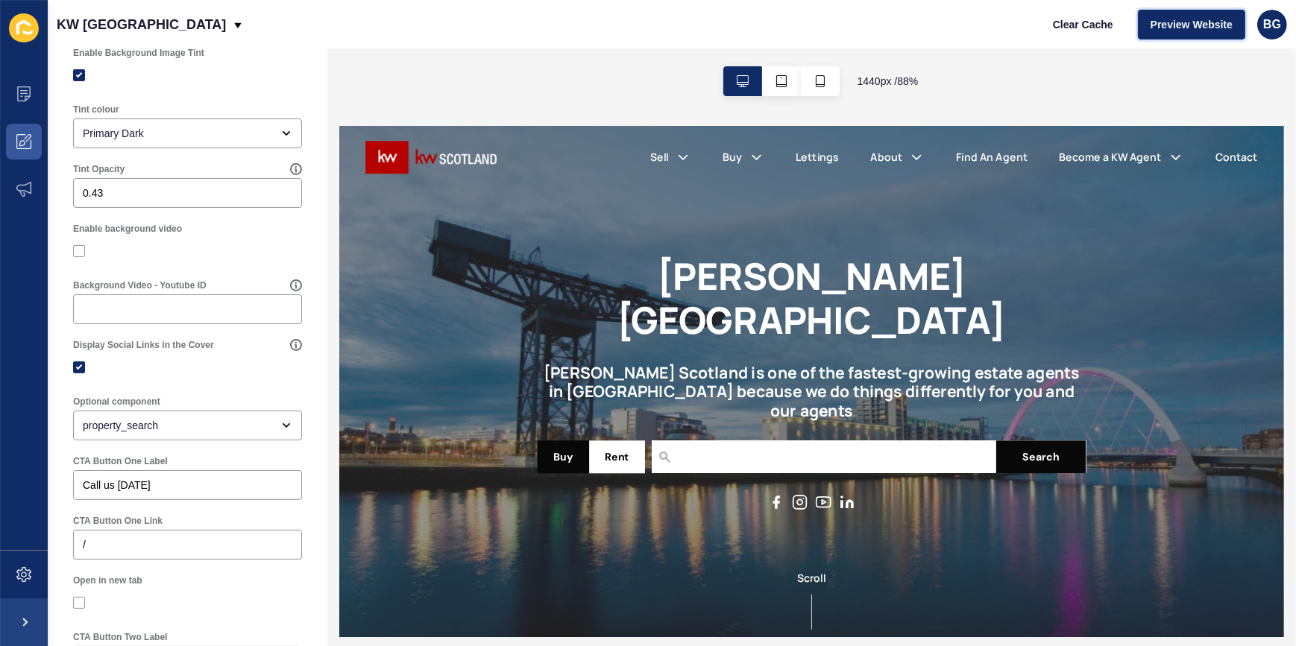
scroll to position [432, 0]
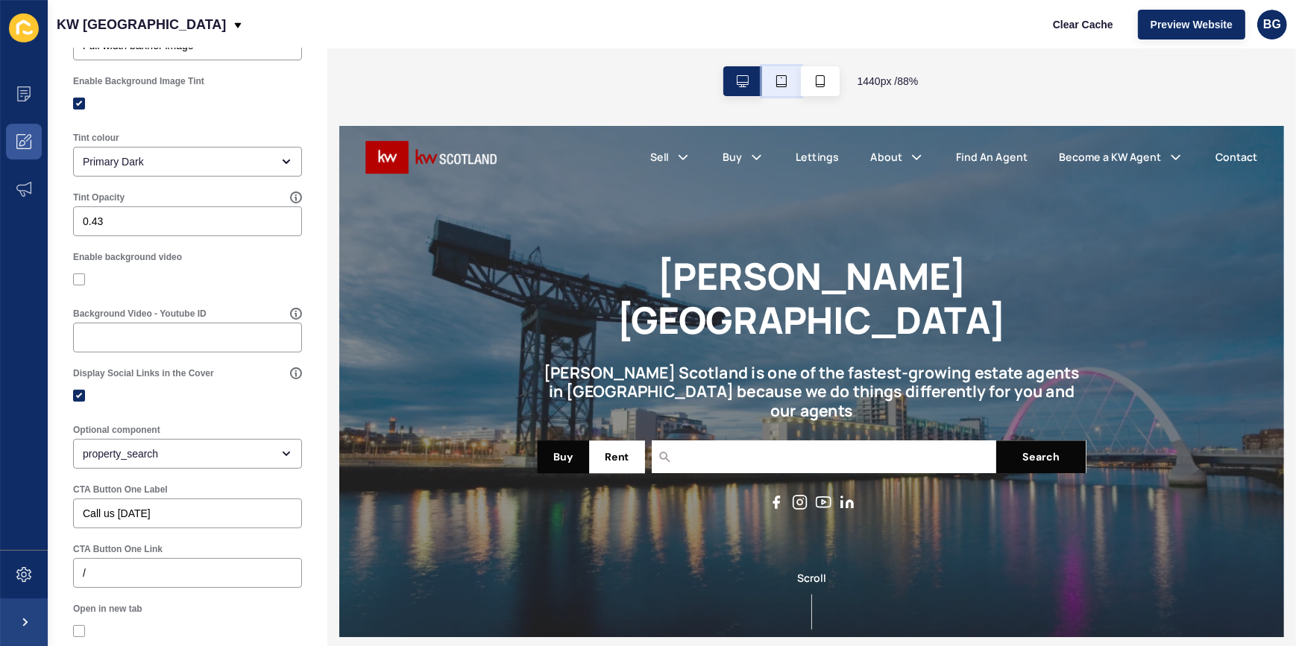
click at [775, 76] on icon "button" at bounding box center [781, 81] width 12 height 12
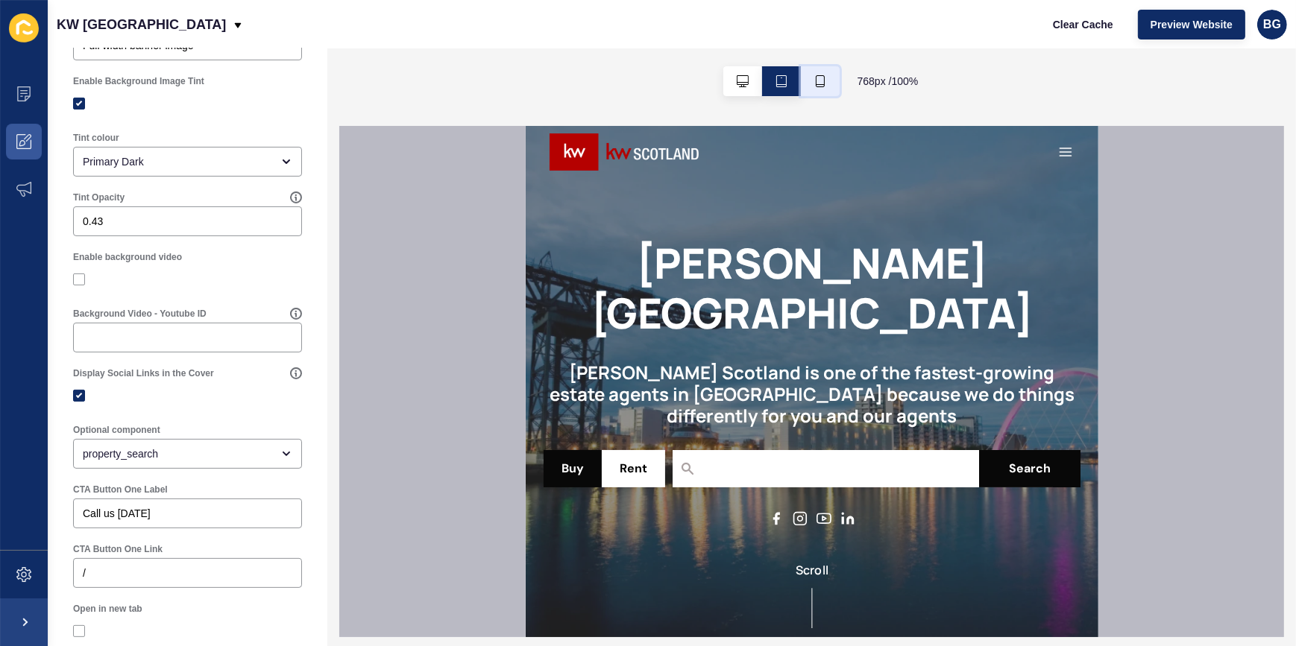
click at [818, 80] on icon "button" at bounding box center [820, 81] width 12 height 12
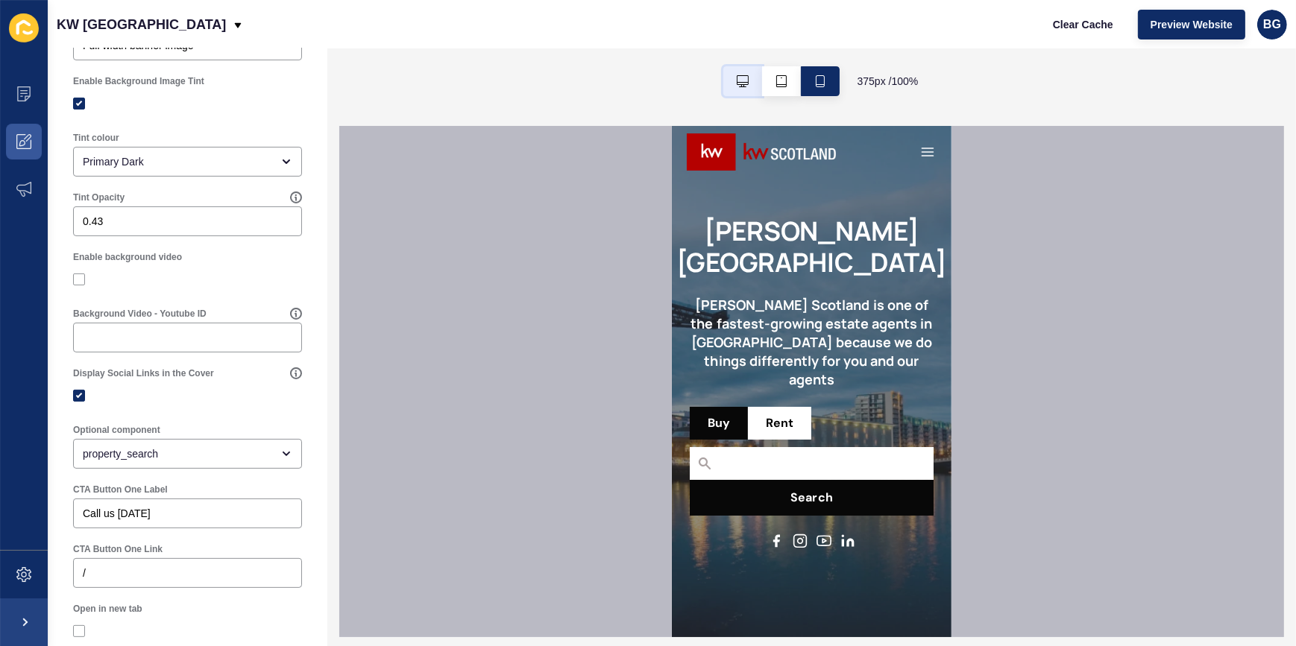
click at [742, 89] on button "button" at bounding box center [742, 81] width 39 height 30
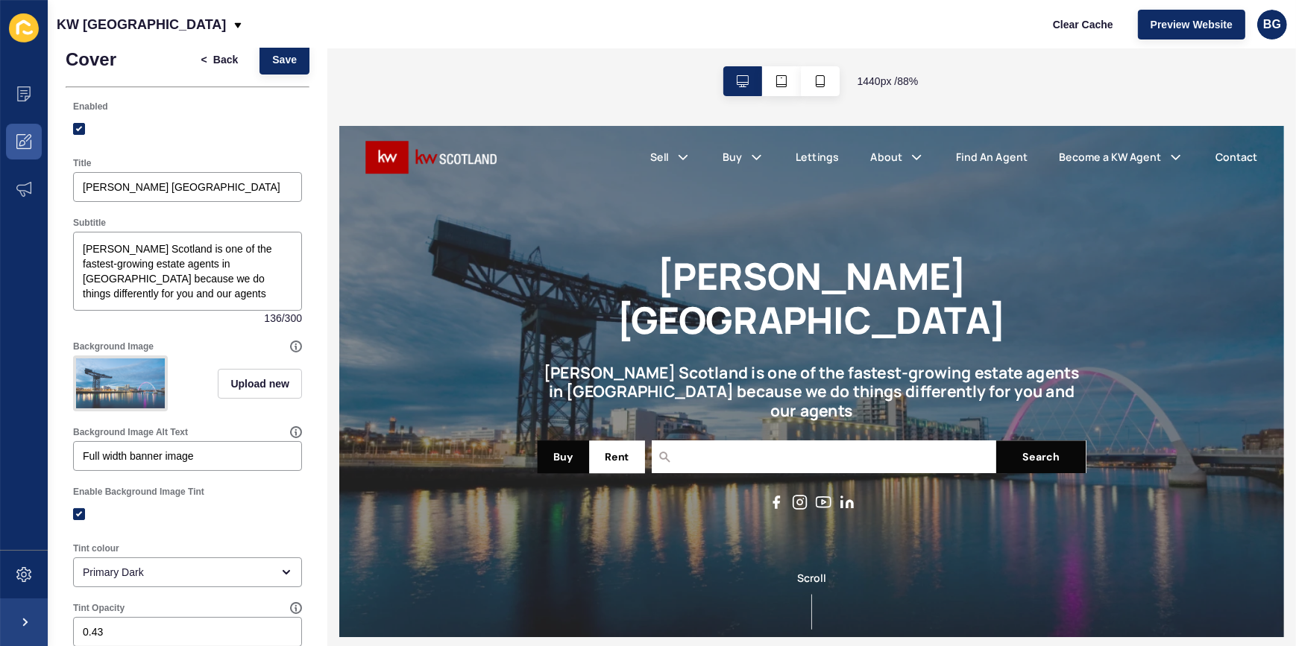
scroll to position [0, 0]
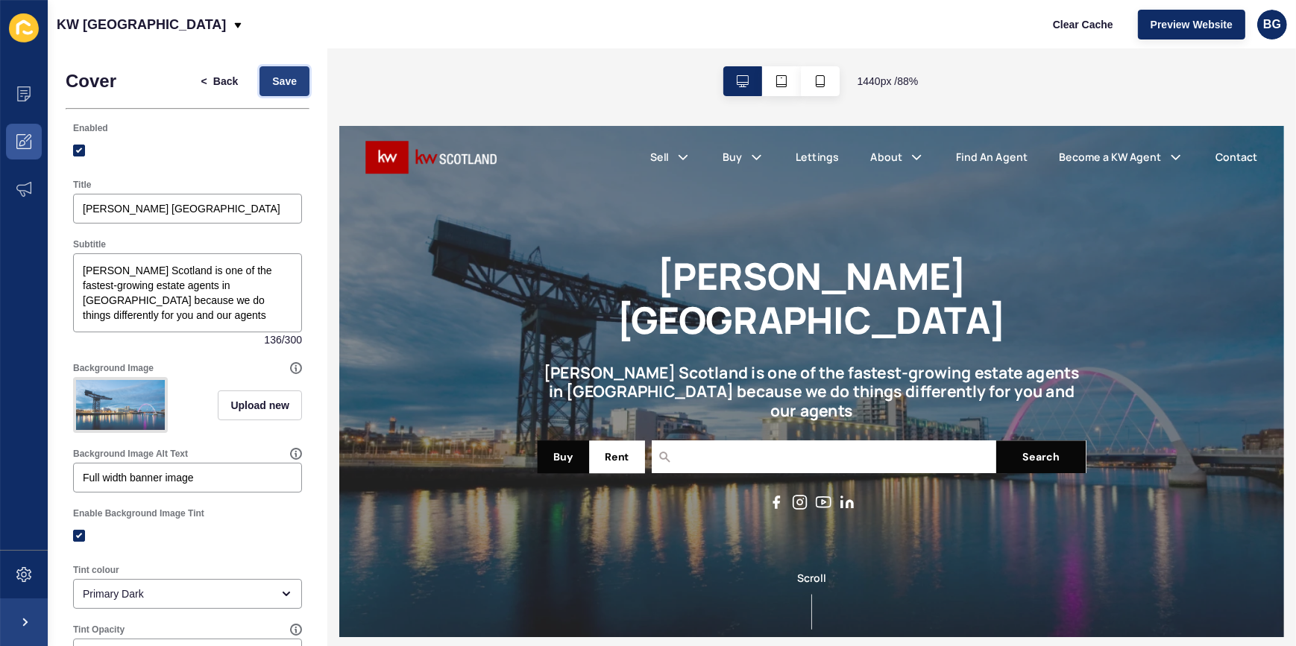
click at [284, 69] on button "Save" at bounding box center [284, 81] width 50 height 30
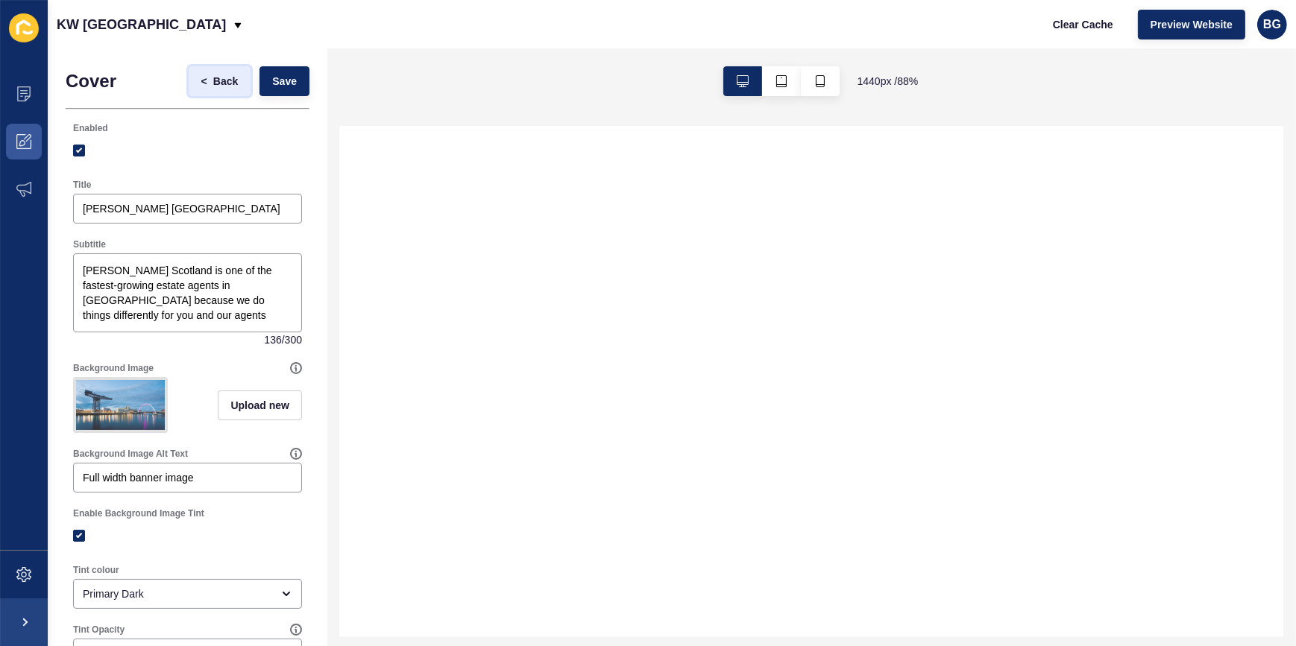
click at [213, 80] on span "Back" at bounding box center [225, 81] width 25 height 15
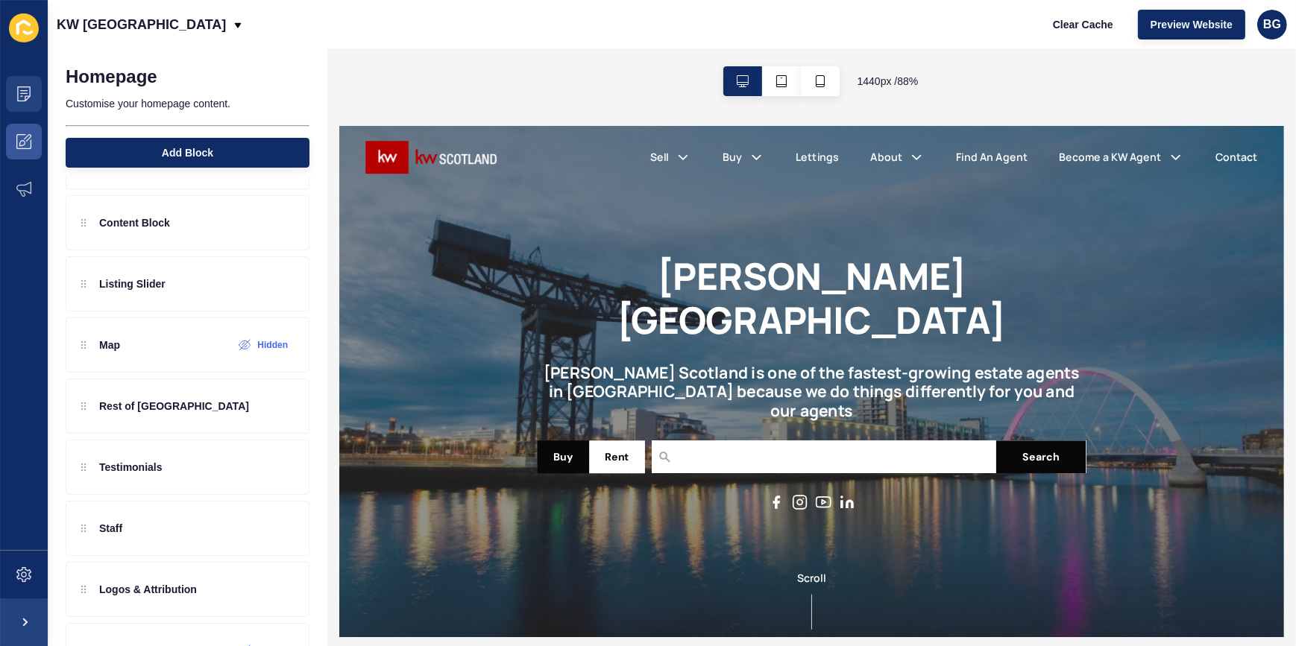
scroll to position [135, 0]
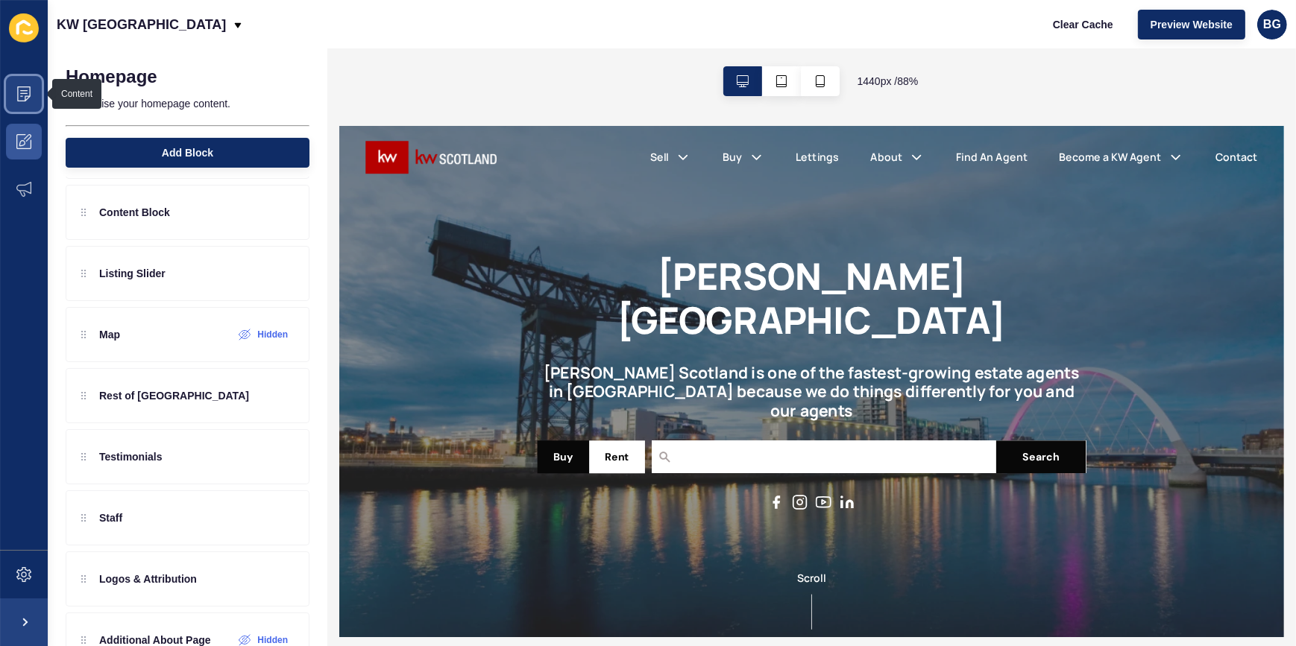
click at [32, 91] on span at bounding box center [24, 94] width 48 height 48
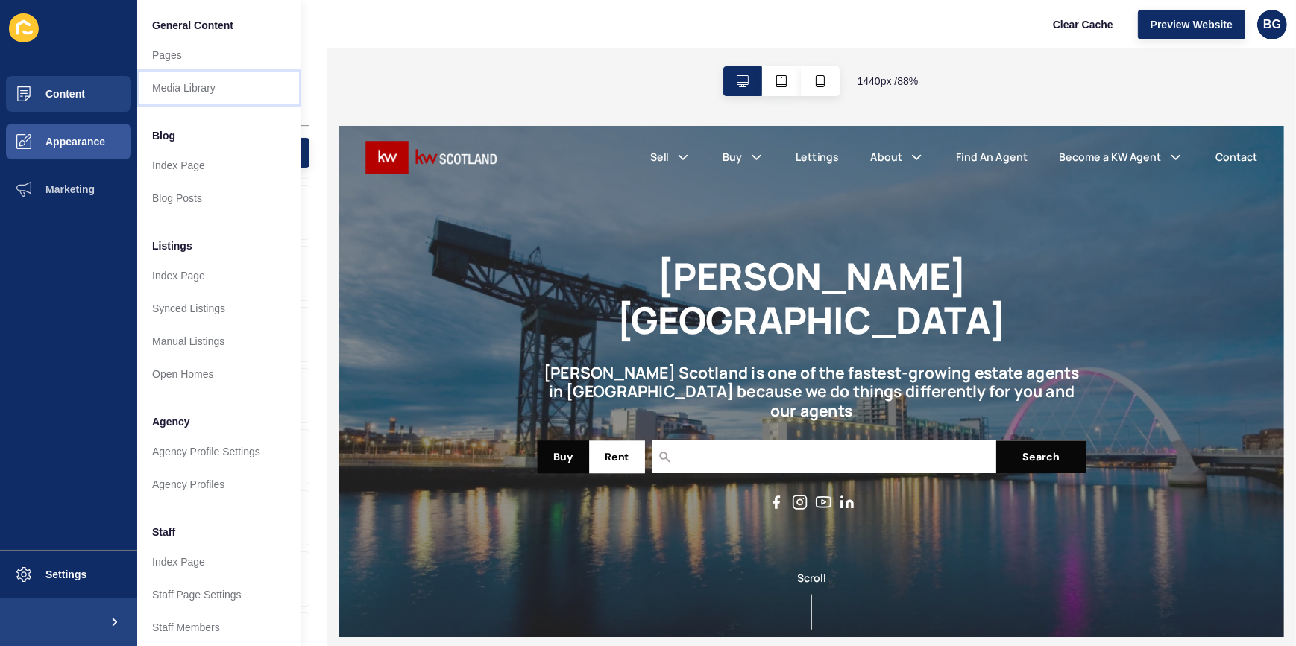
click at [204, 89] on link "Media Library" at bounding box center [219, 88] width 164 height 33
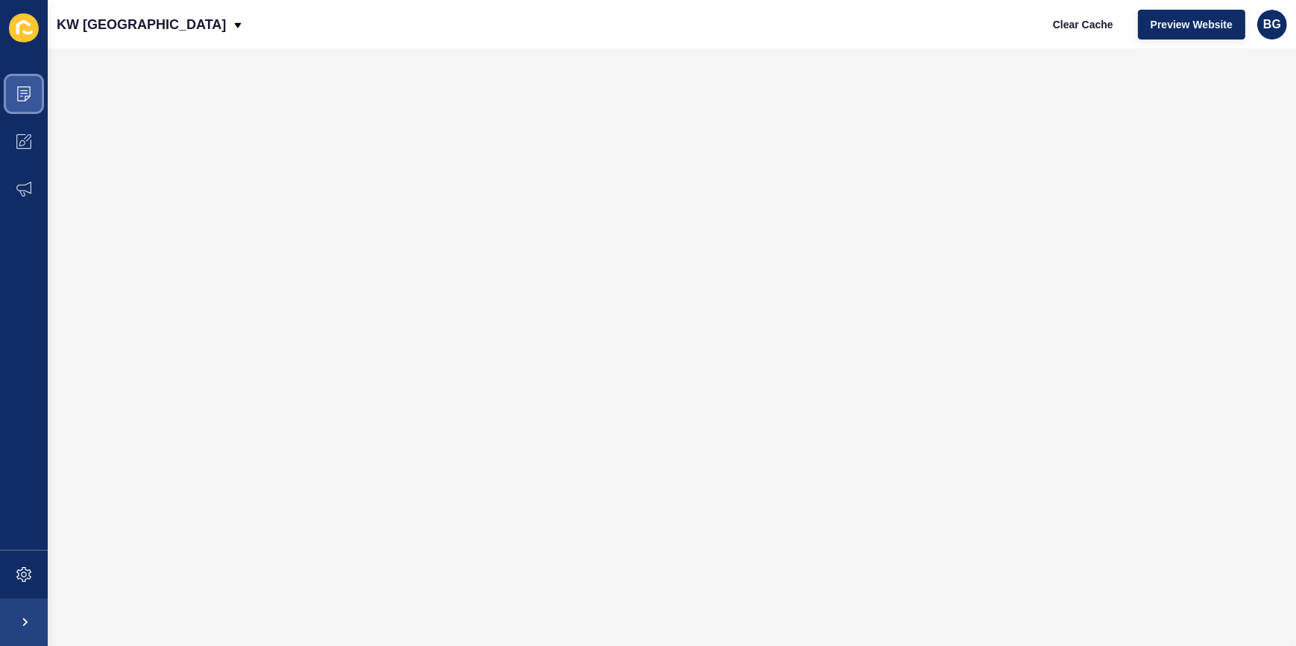
click at [30, 97] on icon at bounding box center [23, 93] width 15 height 15
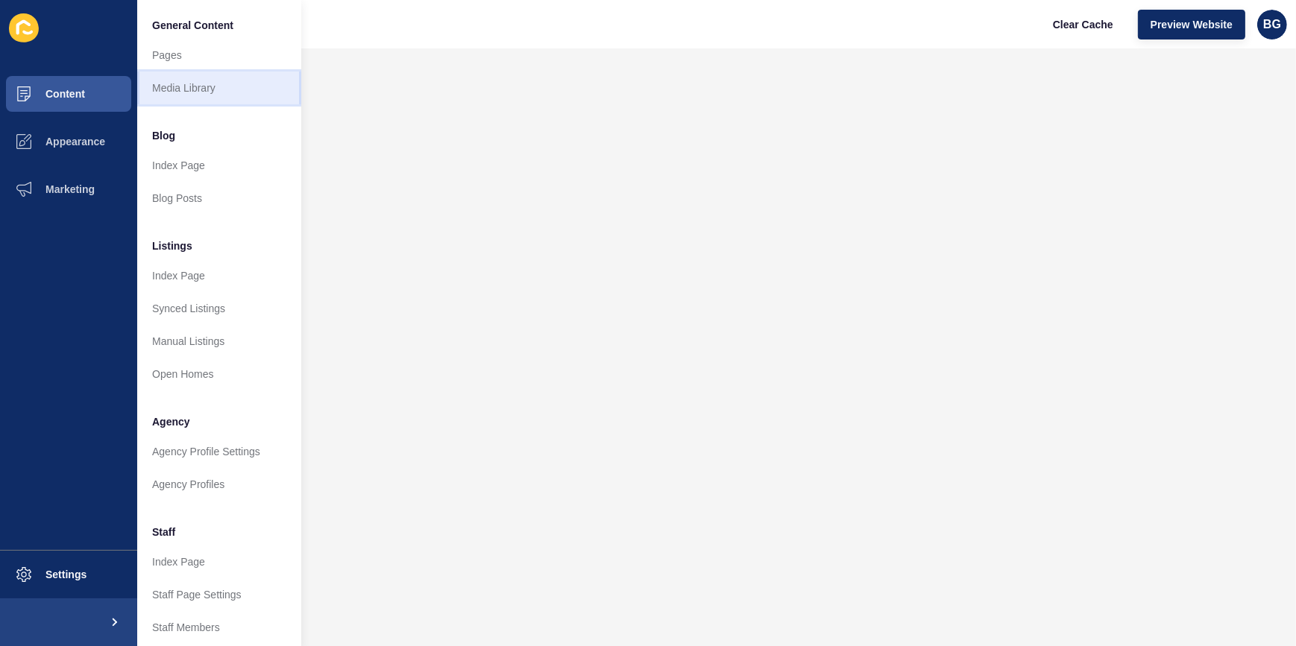
click at [187, 84] on link "Media Library" at bounding box center [219, 88] width 164 height 33
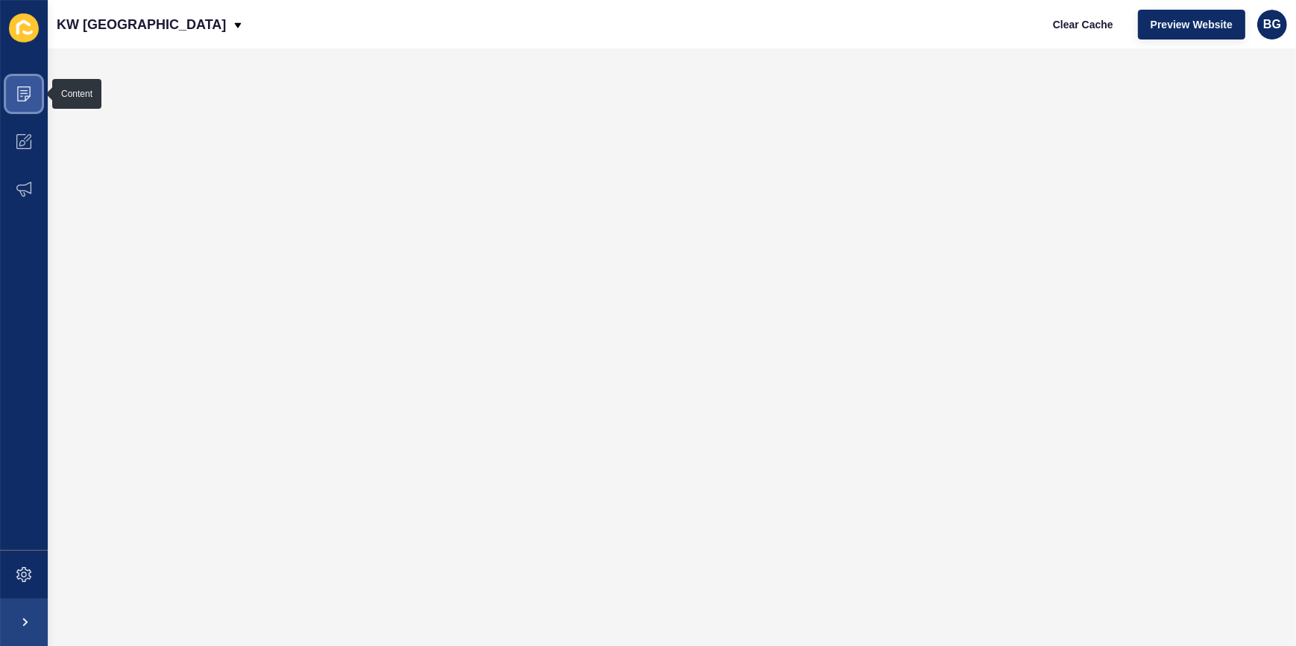
click at [25, 92] on icon at bounding box center [23, 93] width 15 height 15
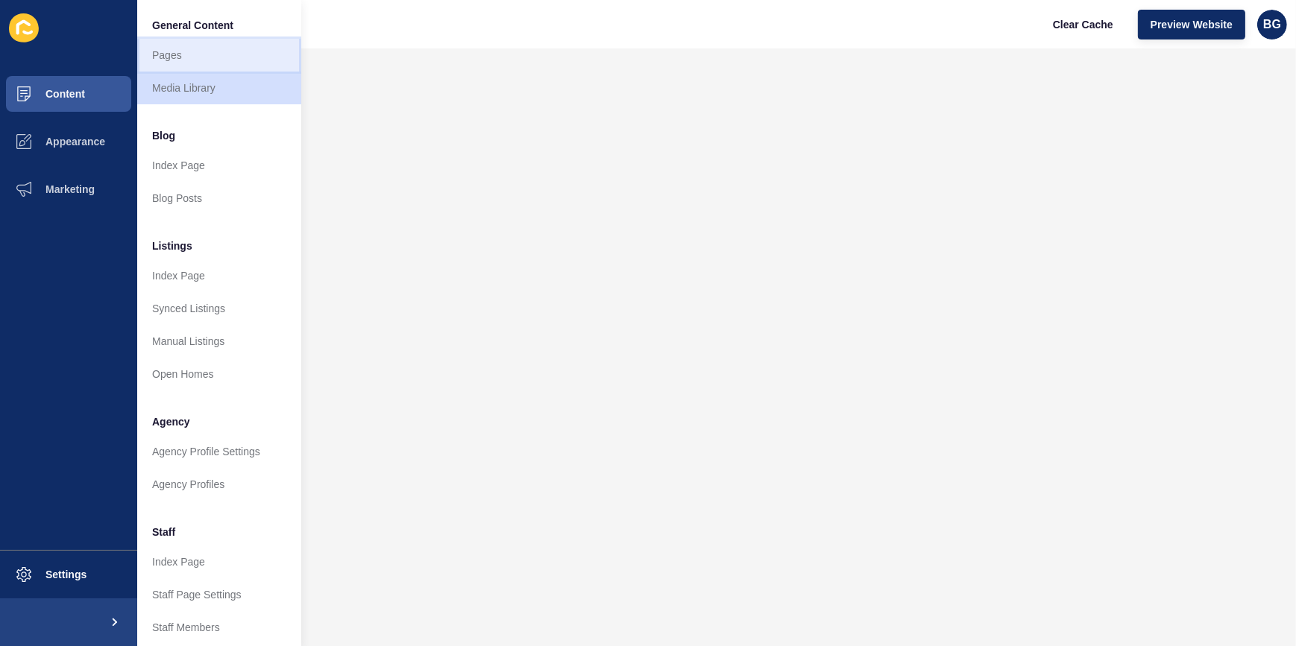
click at [177, 48] on link "Pages" at bounding box center [219, 55] width 164 height 33
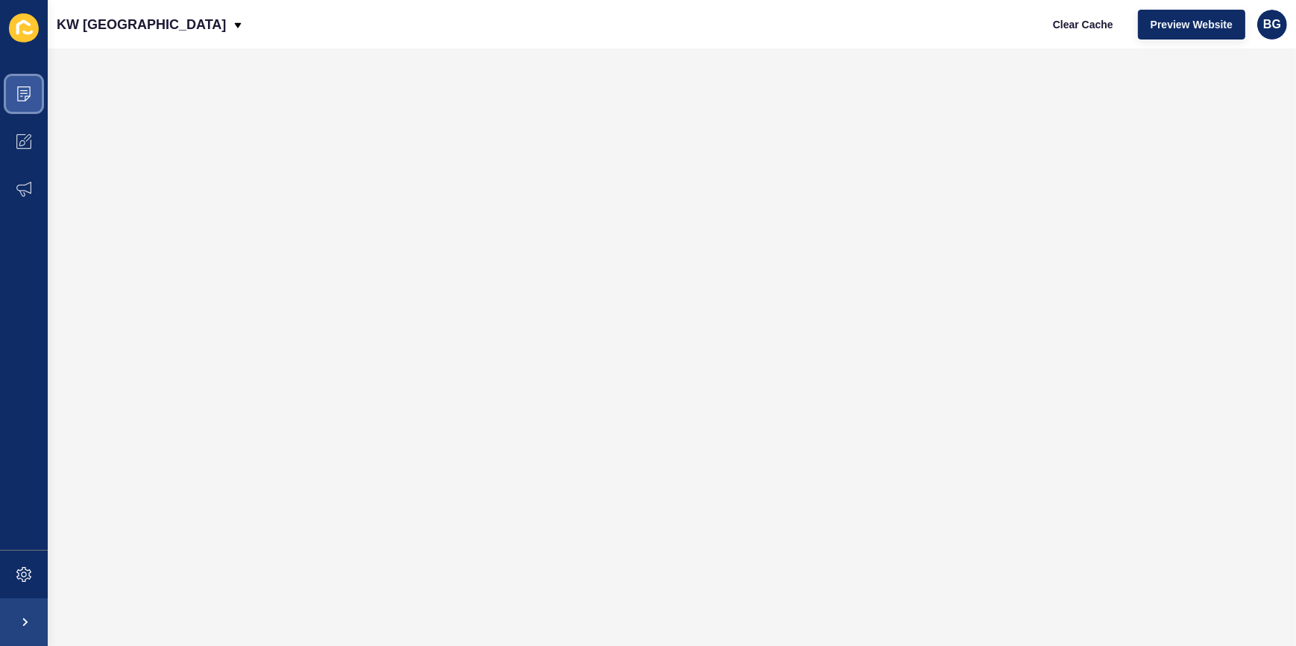
click at [24, 94] on icon at bounding box center [23, 93] width 15 height 15
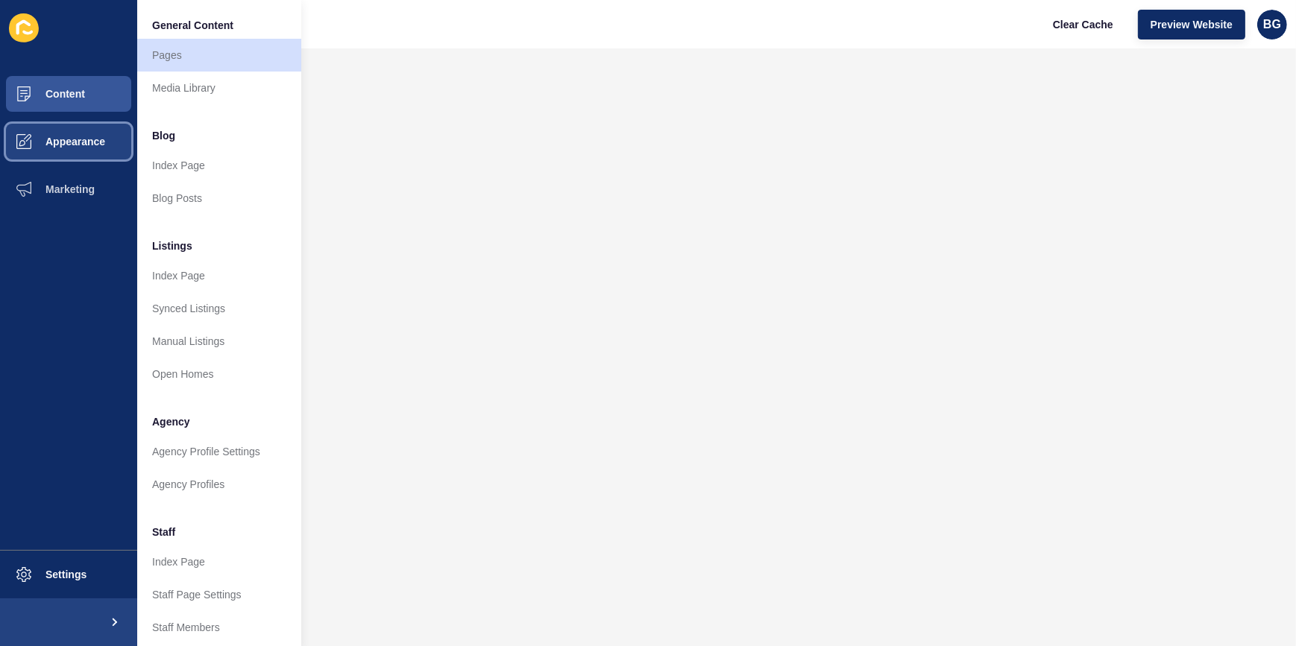
click at [29, 143] on span "Appearance" at bounding box center [51, 142] width 107 height 12
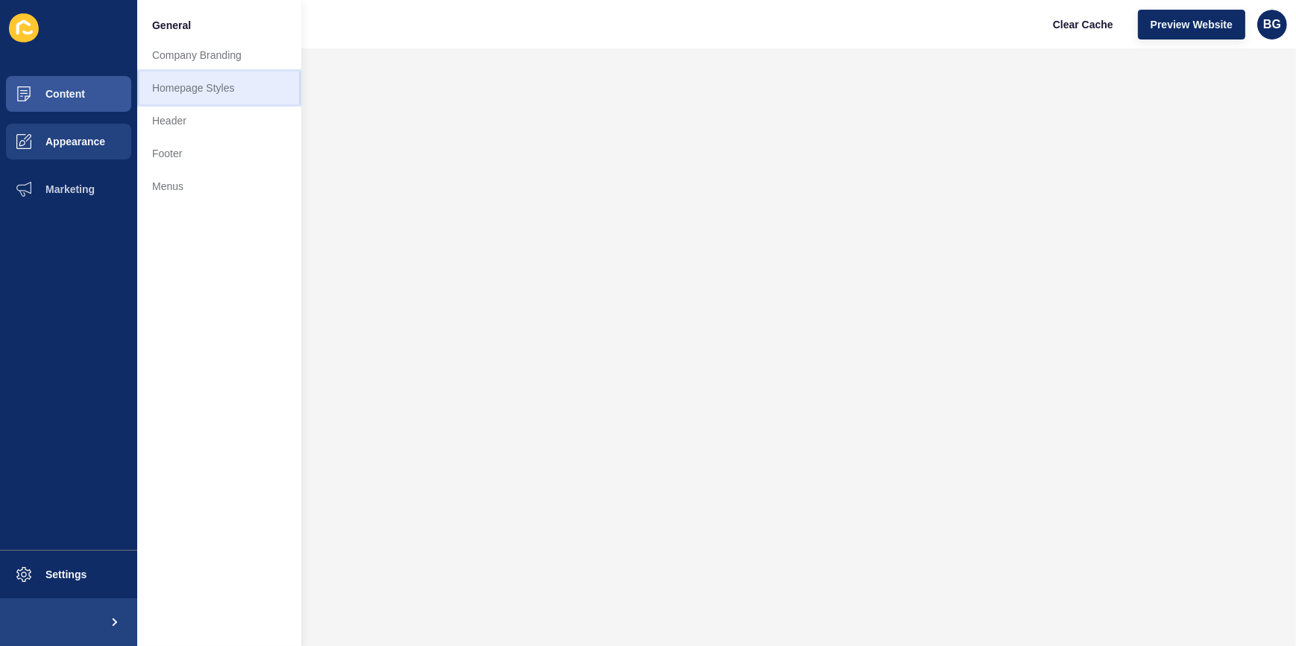
click at [205, 87] on link "Homepage Styles" at bounding box center [219, 88] width 164 height 33
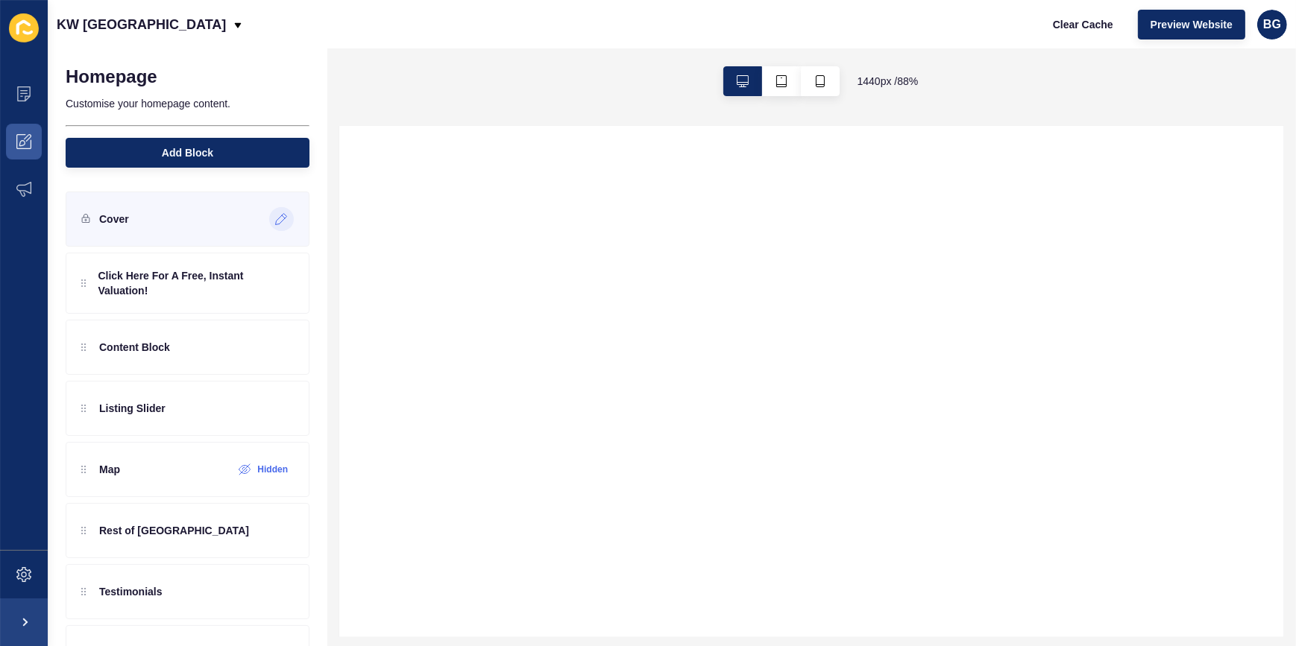
click at [275, 220] on icon at bounding box center [281, 219] width 13 height 12
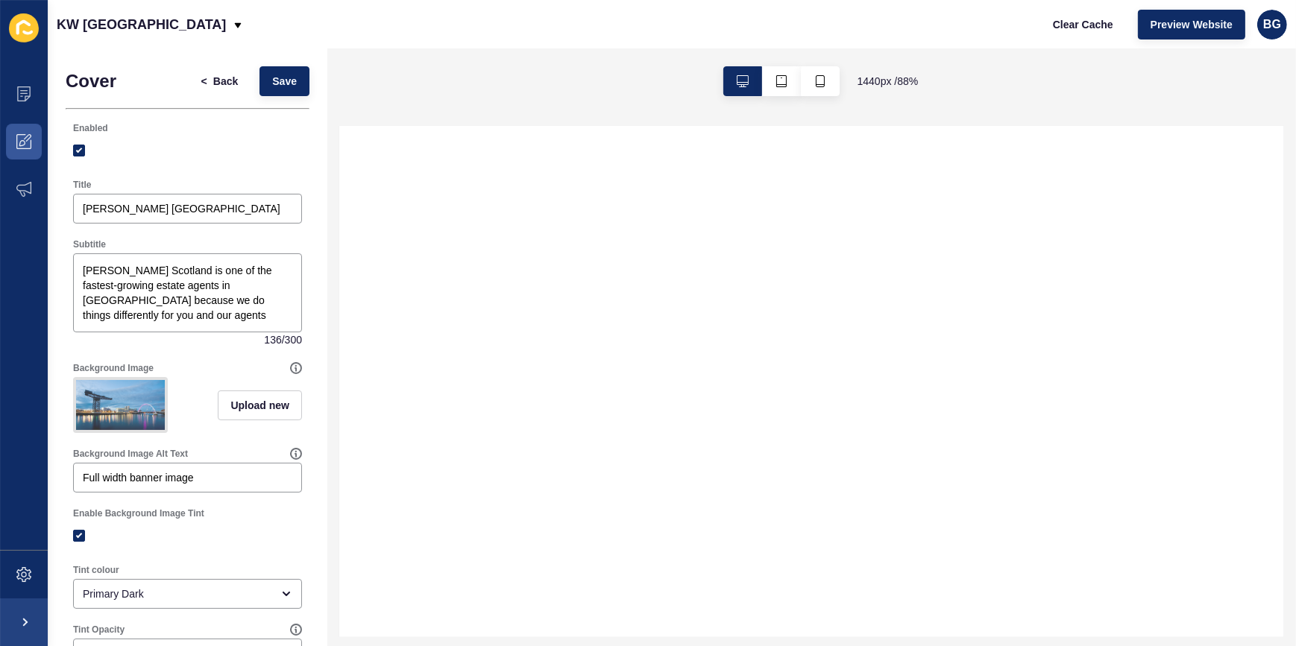
select select
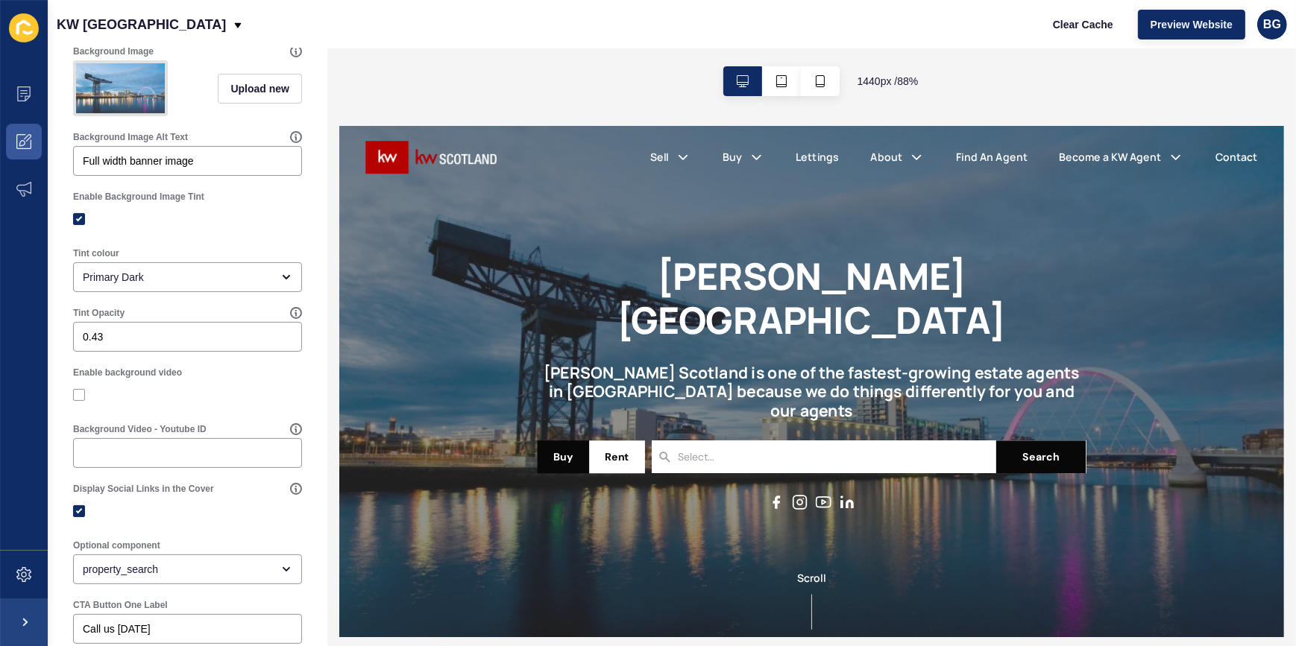
scroll to position [338, 0]
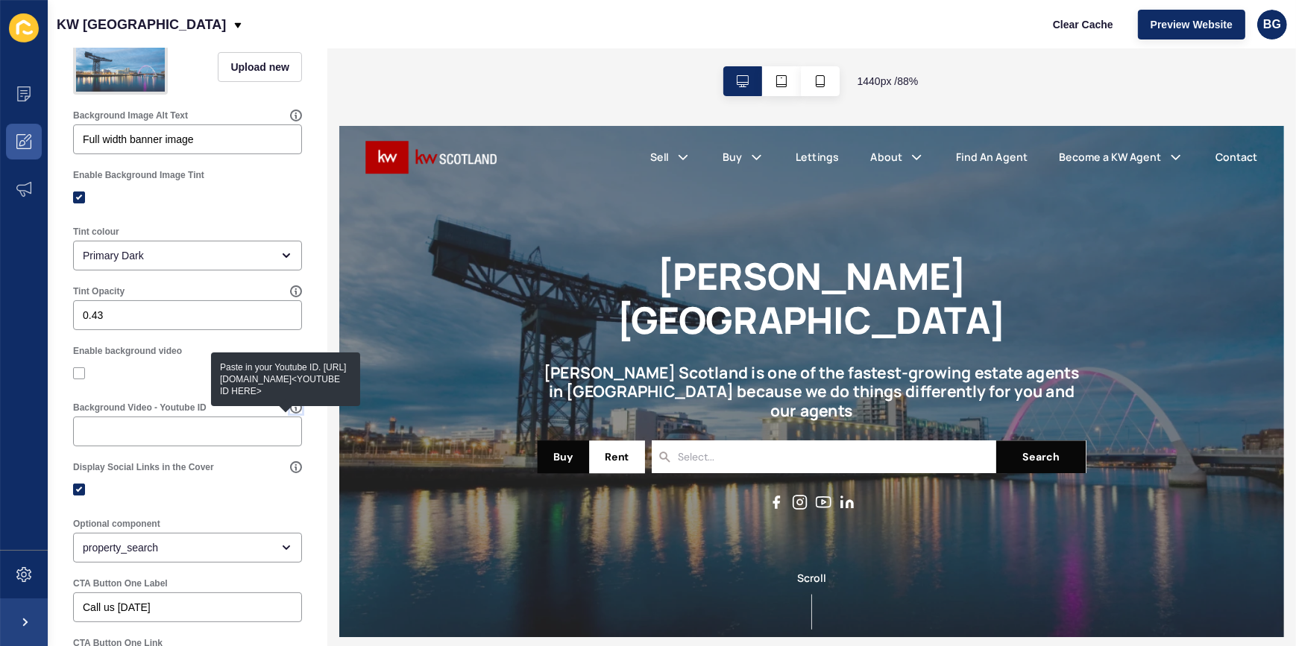
click at [290, 414] on icon at bounding box center [296, 408] width 12 height 12
click at [167, 379] on div at bounding box center [187, 373] width 229 height 13
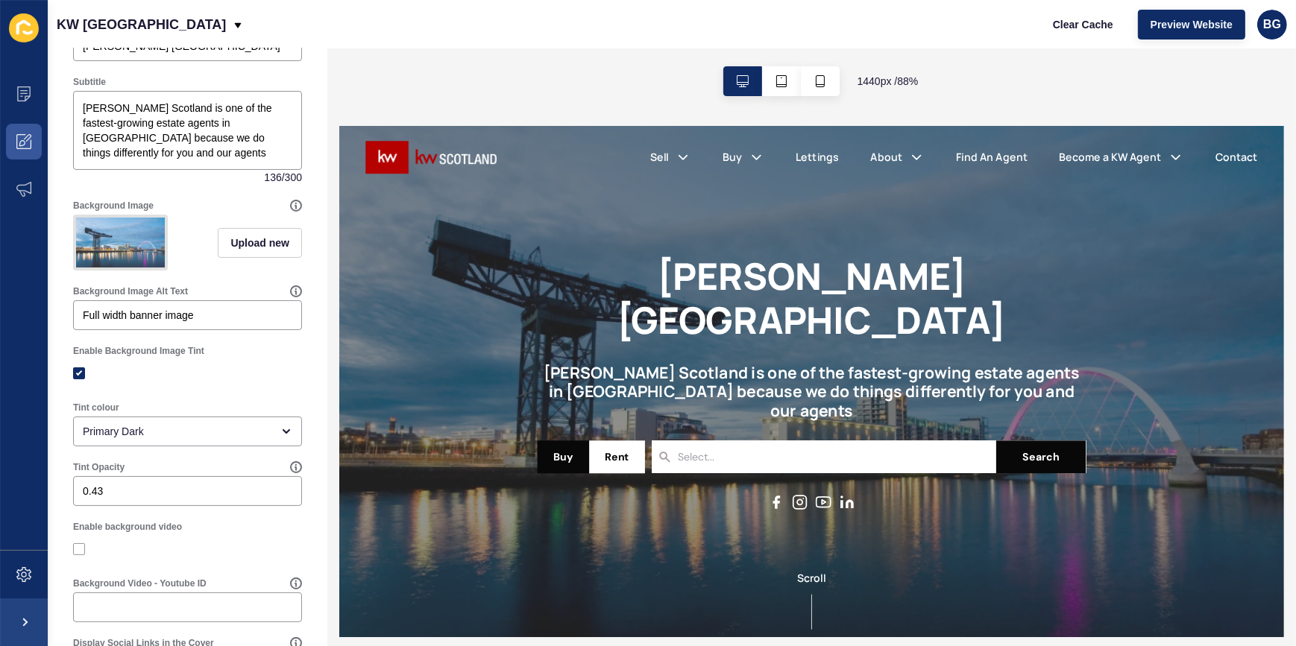
scroll to position [0, 0]
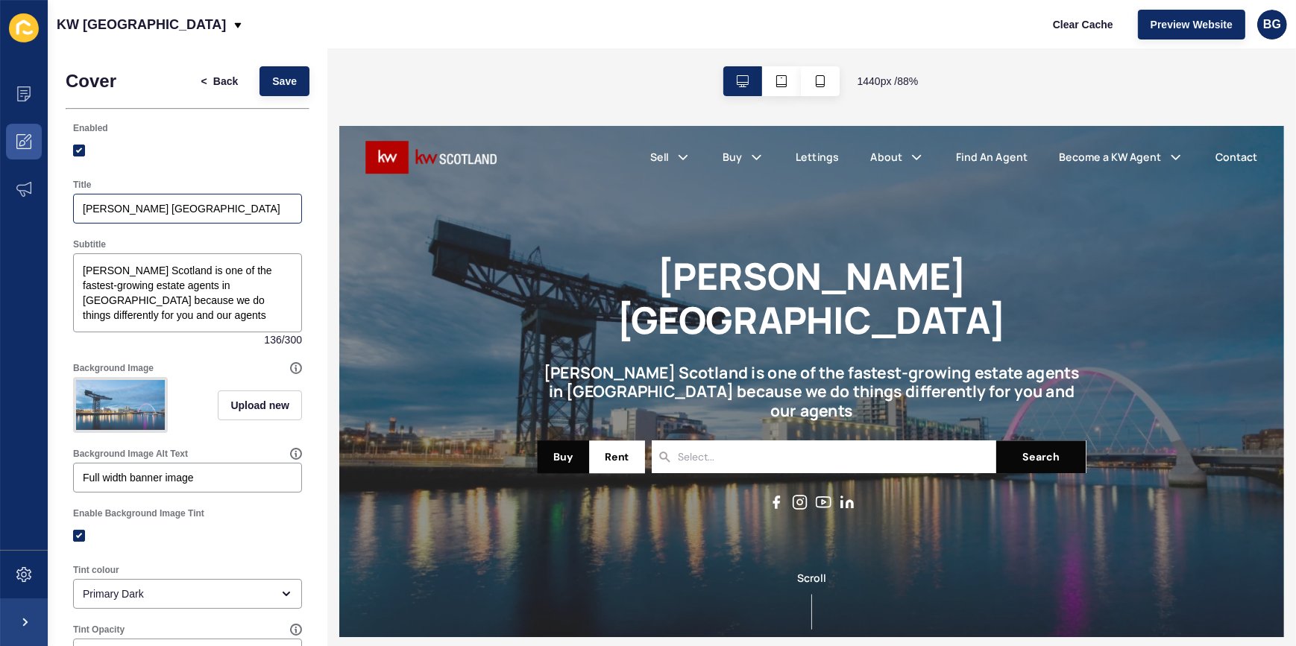
click at [221, 216] on div "[PERSON_NAME] [GEOGRAPHIC_DATA]" at bounding box center [187, 209] width 229 height 30
click at [224, 165] on div "Enabled" at bounding box center [188, 143] width 244 height 57
click at [221, 213] on input "[PERSON_NAME] [GEOGRAPHIC_DATA]" at bounding box center [187, 208] width 209 height 15
type input "[PERSON_NAME] [GEOGRAPHIC_DATA]"
click at [272, 80] on span "Save" at bounding box center [284, 81] width 25 height 15
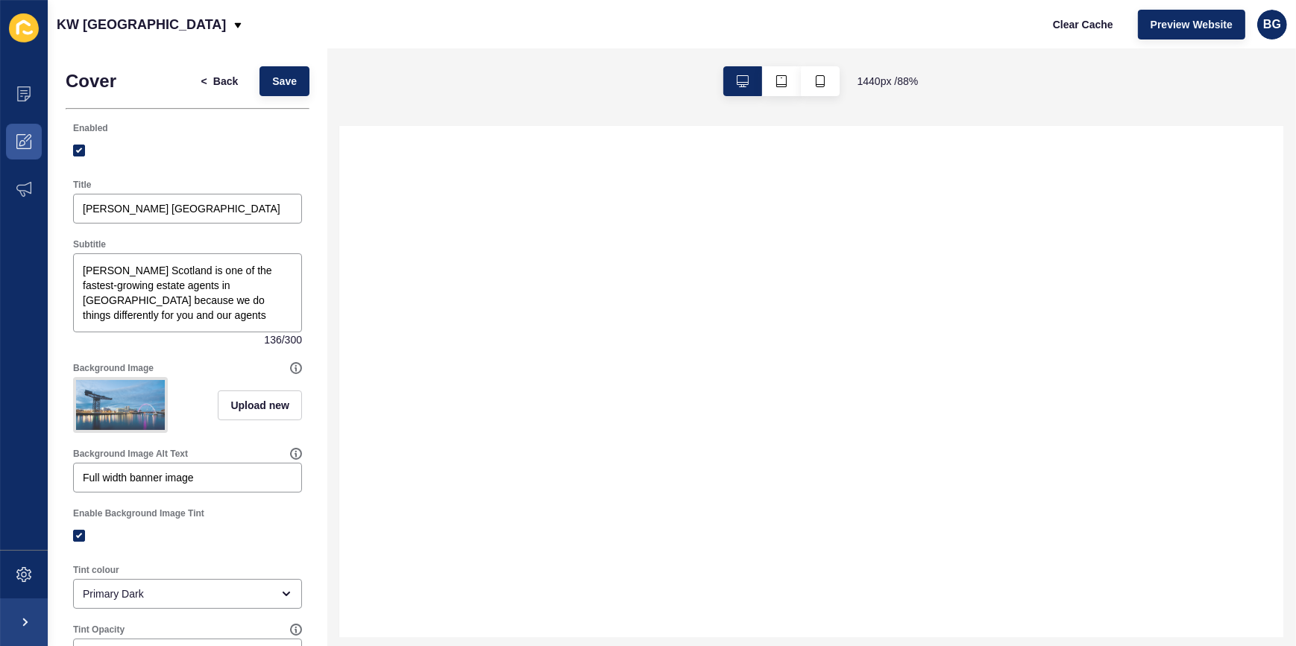
select select
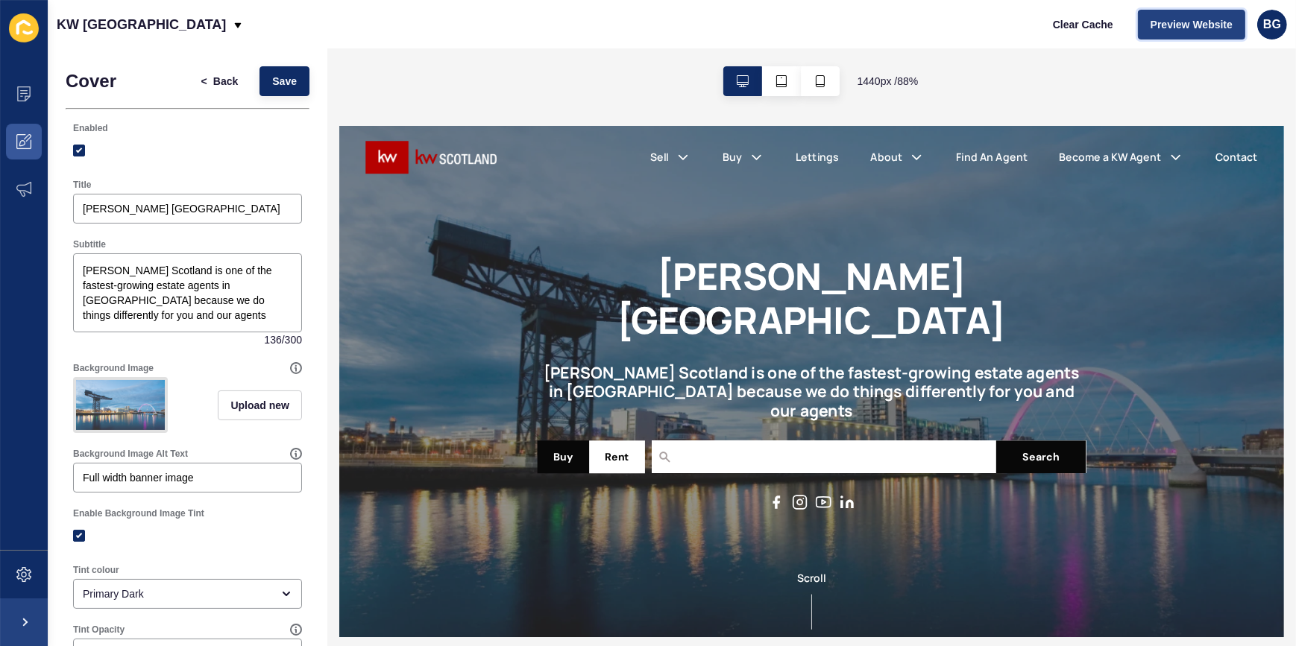
click at [1182, 23] on span "Preview Website" at bounding box center [1191, 24] width 82 height 15
